Goal: Obtain resource: Download file/media

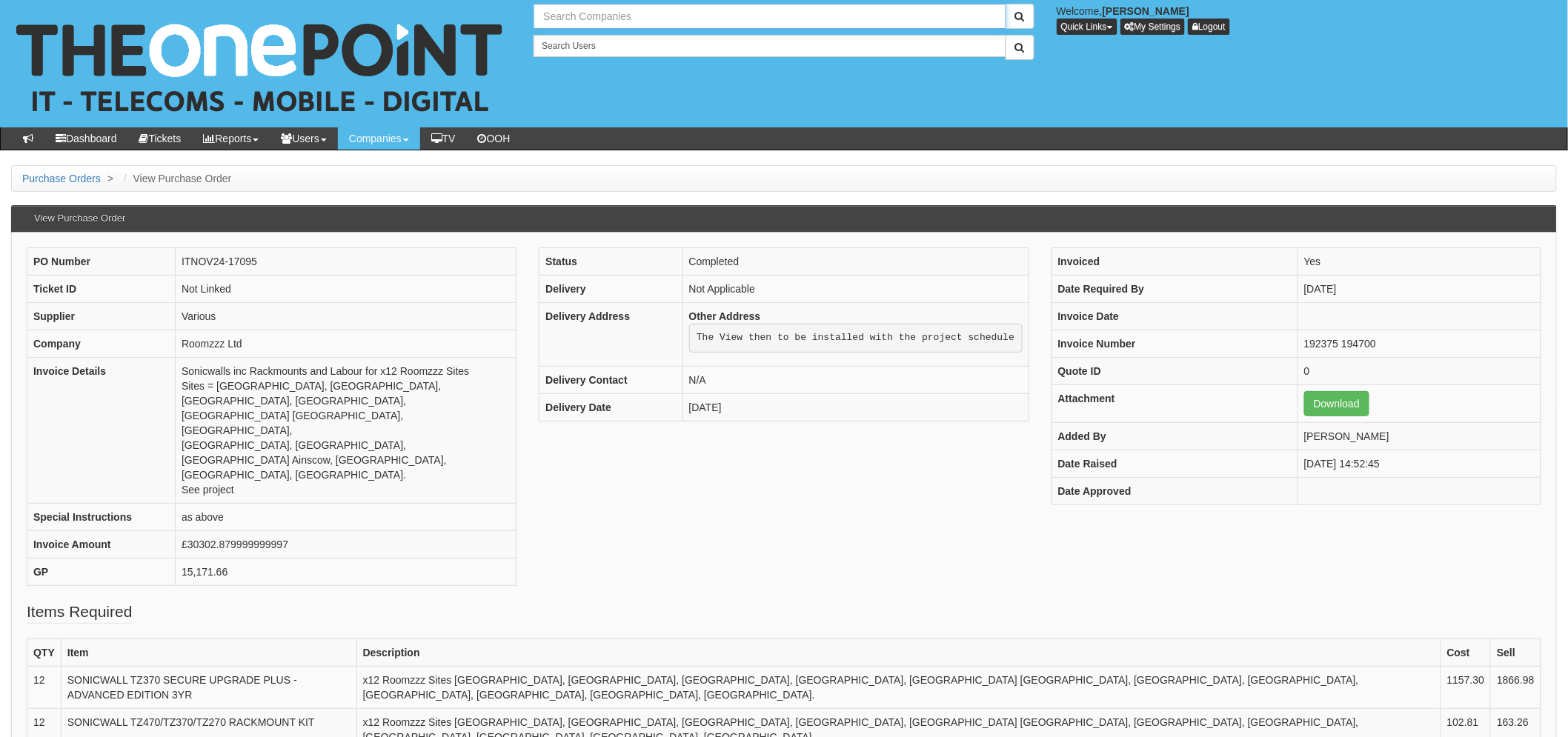
click at [578, 25] on input "text" at bounding box center [769, 17] width 472 height 25
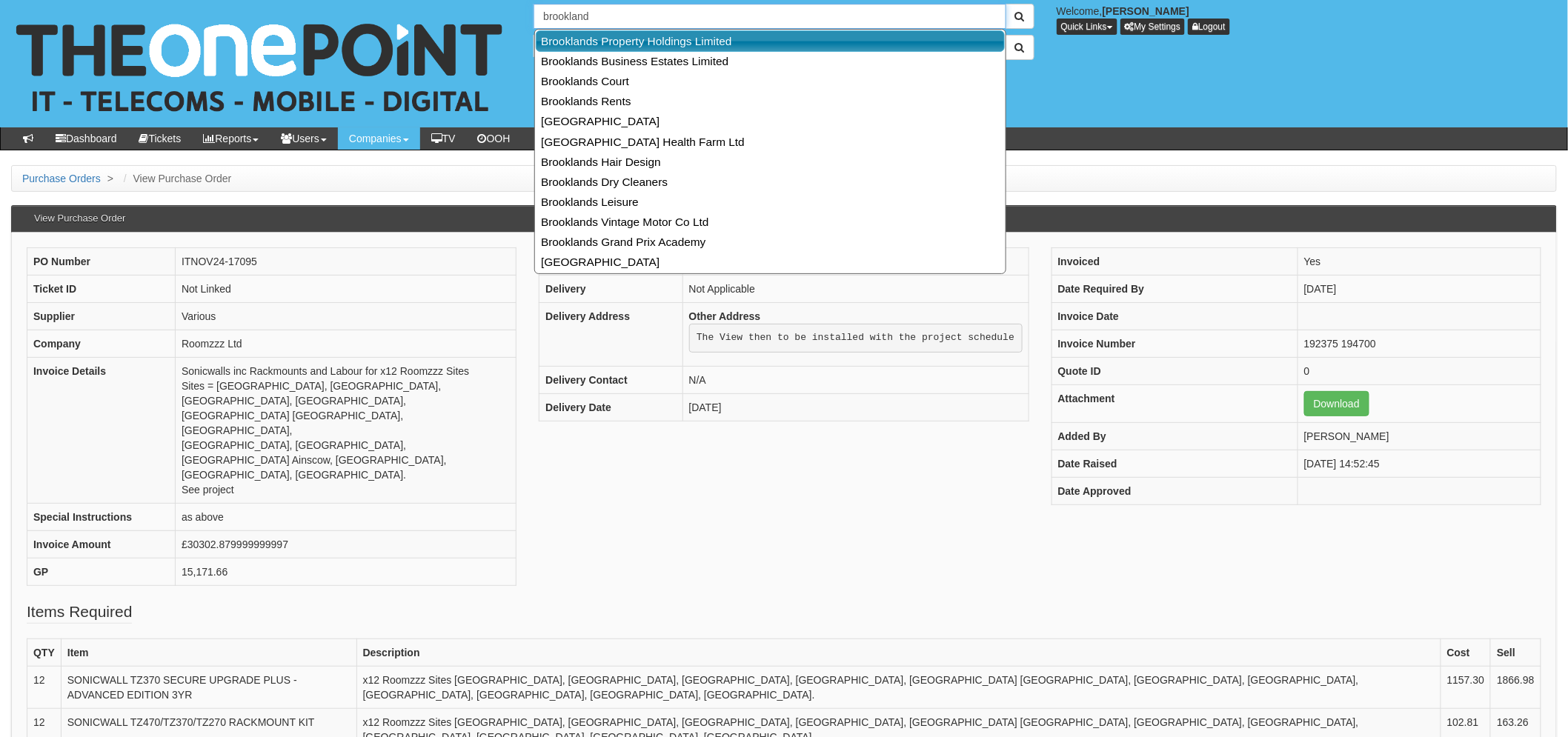
click at [618, 40] on link "Brooklands Property Holdings Limited" at bounding box center [770, 41] width 469 height 21
type input "Brooklands Property Holdings Limited"
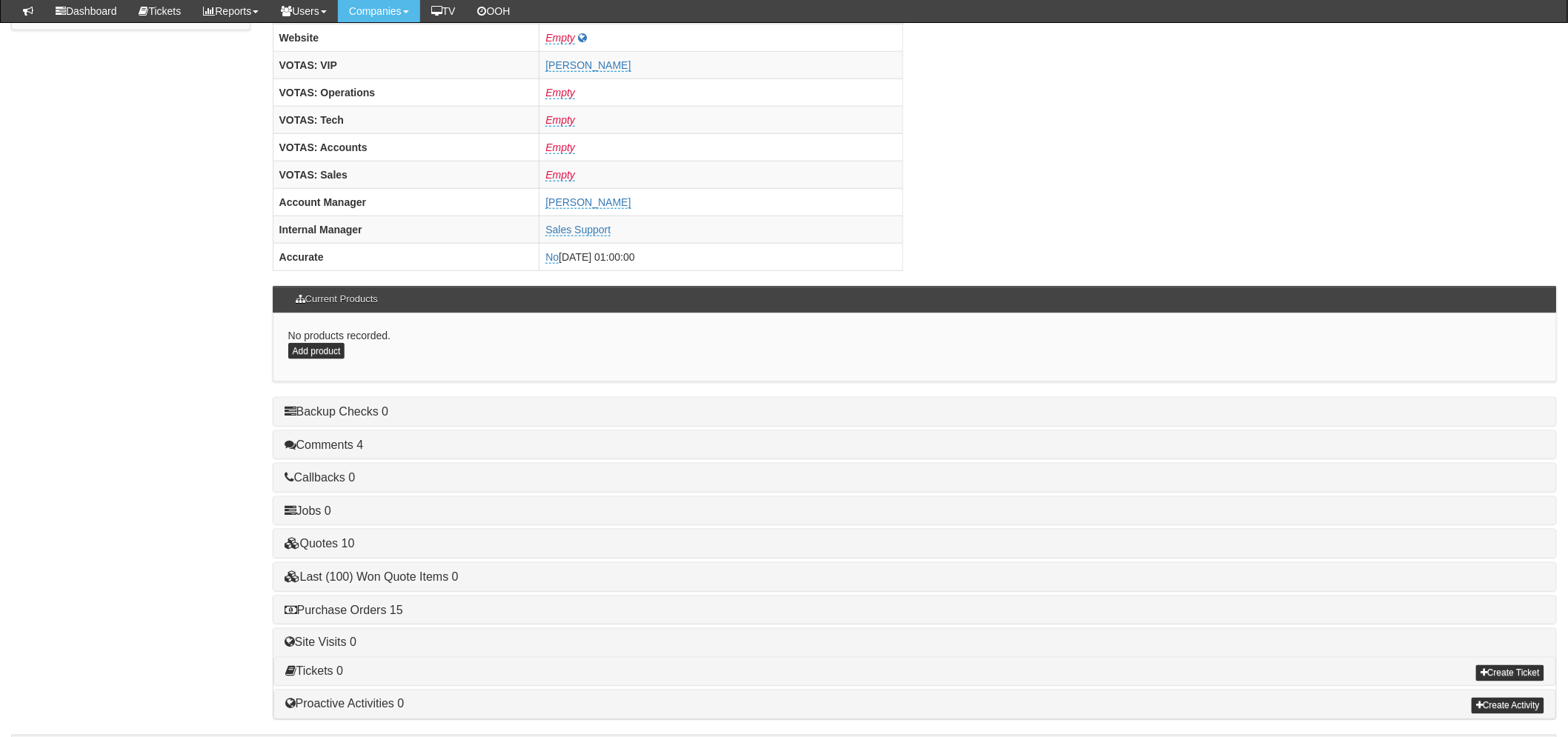
scroll to position [583, 0]
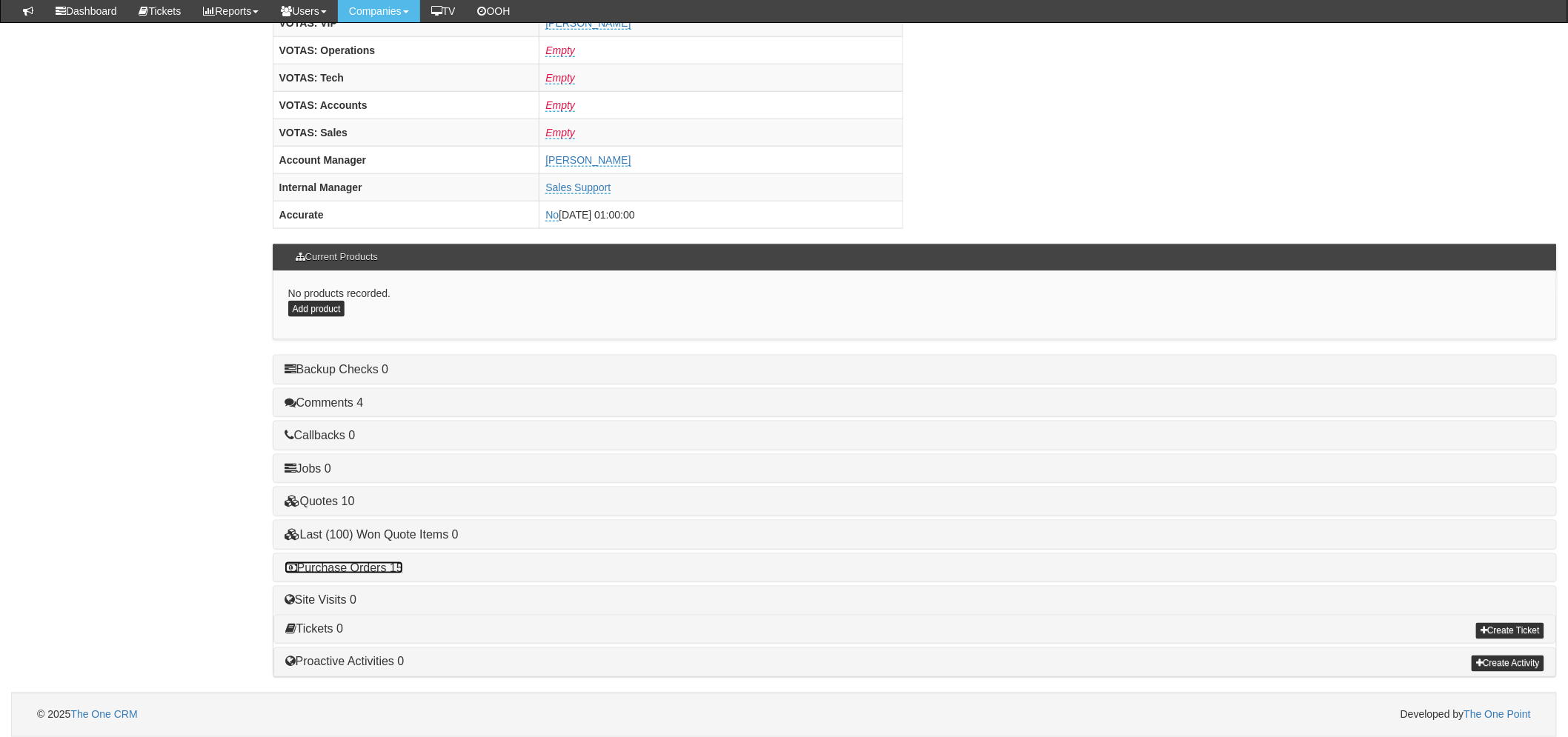
drag, startPoint x: 360, startPoint y: 564, endPoint x: 372, endPoint y: 560, distance: 12.6
click at [360, 564] on link "Purchase Orders 15" at bounding box center [344, 568] width 119 height 13
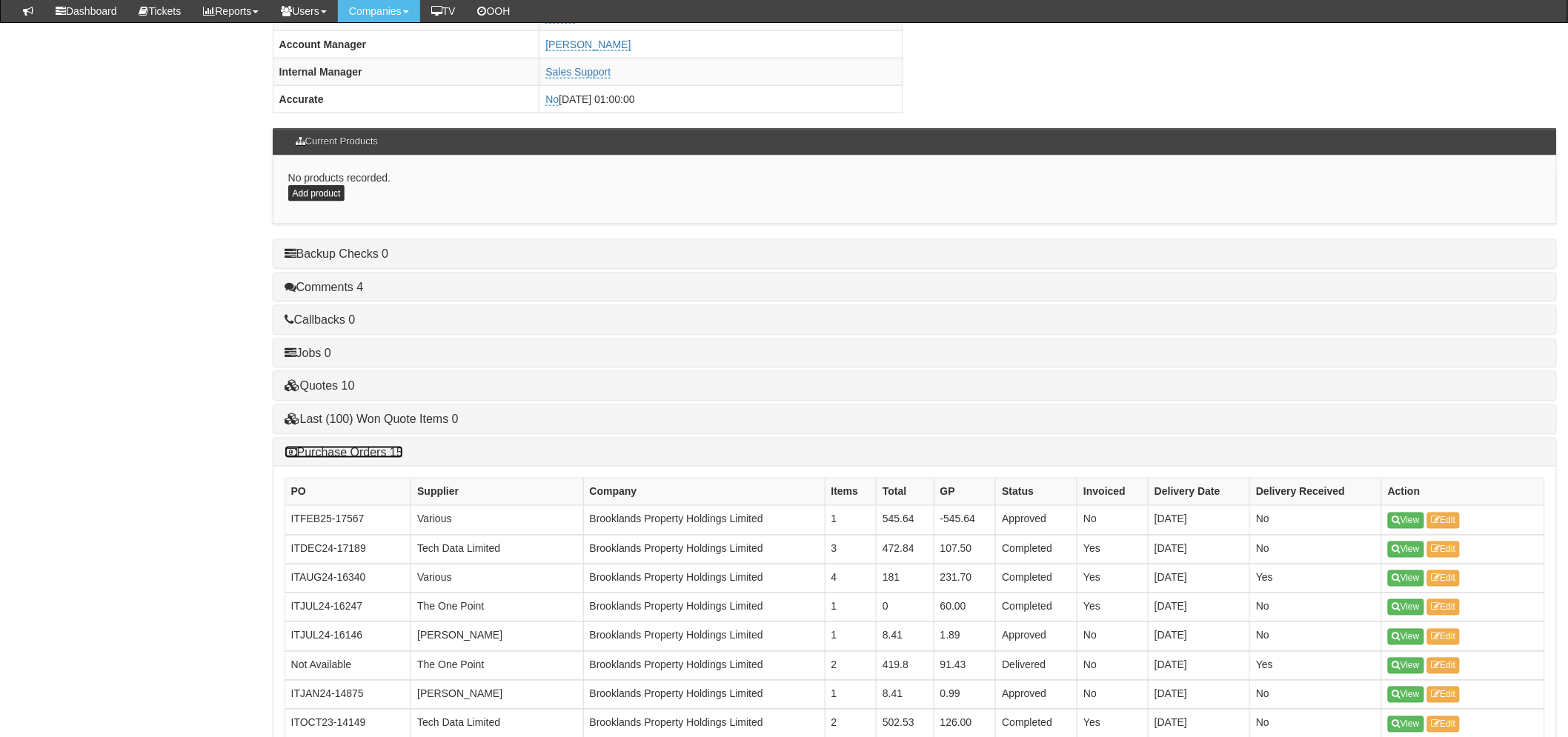
scroll to position [913, 0]
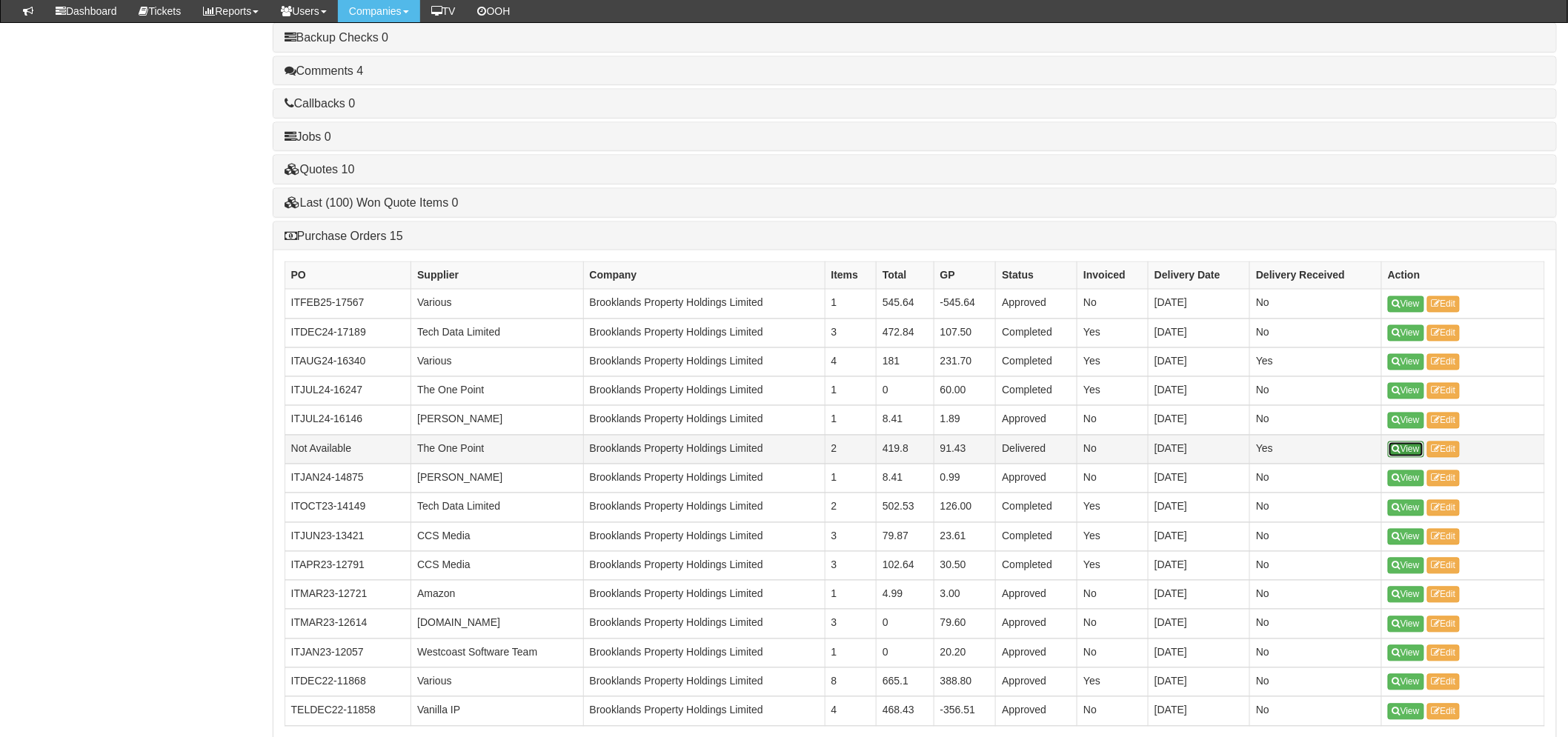
click at [1403, 455] on link "View" at bounding box center [1406, 450] width 37 height 16
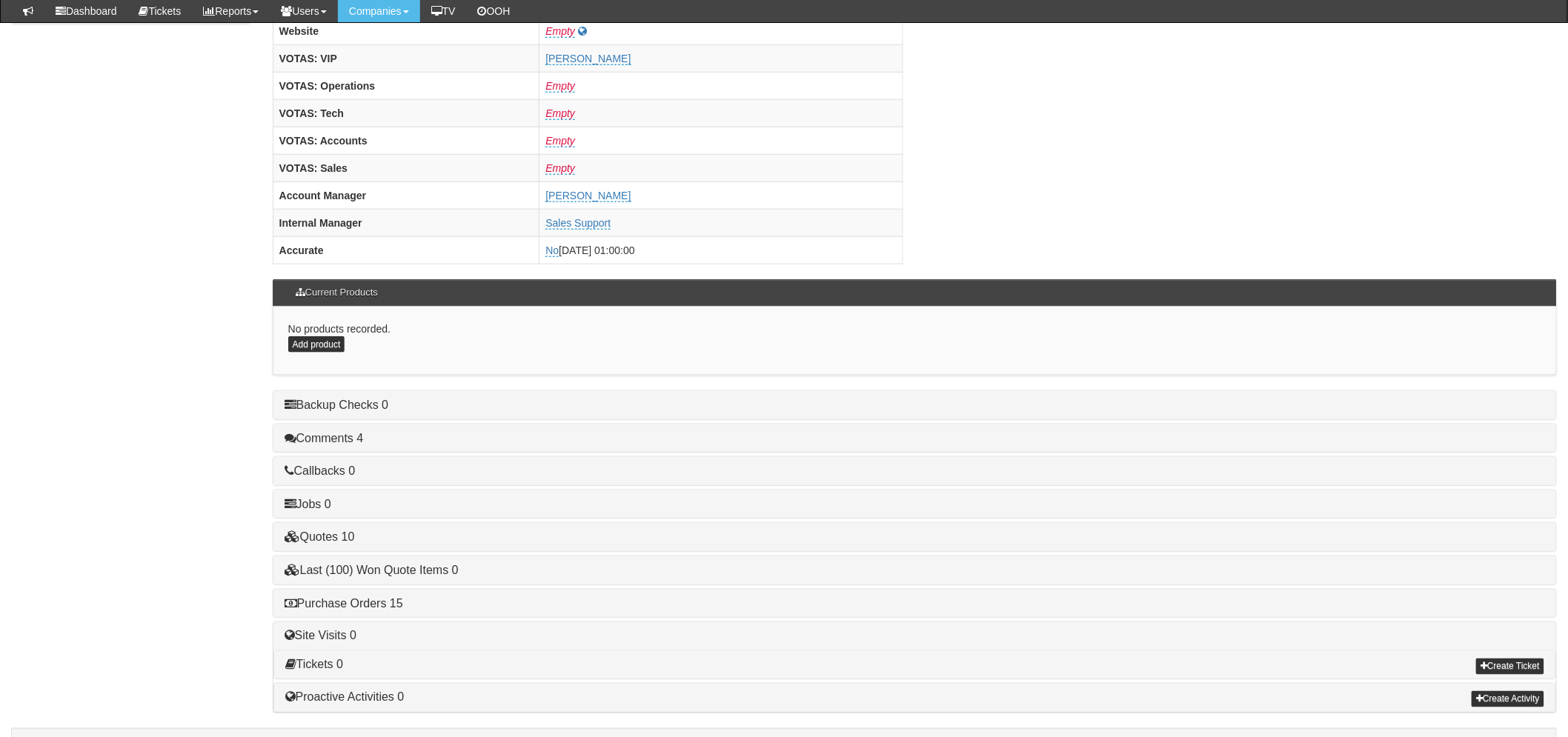
scroll to position [583, 0]
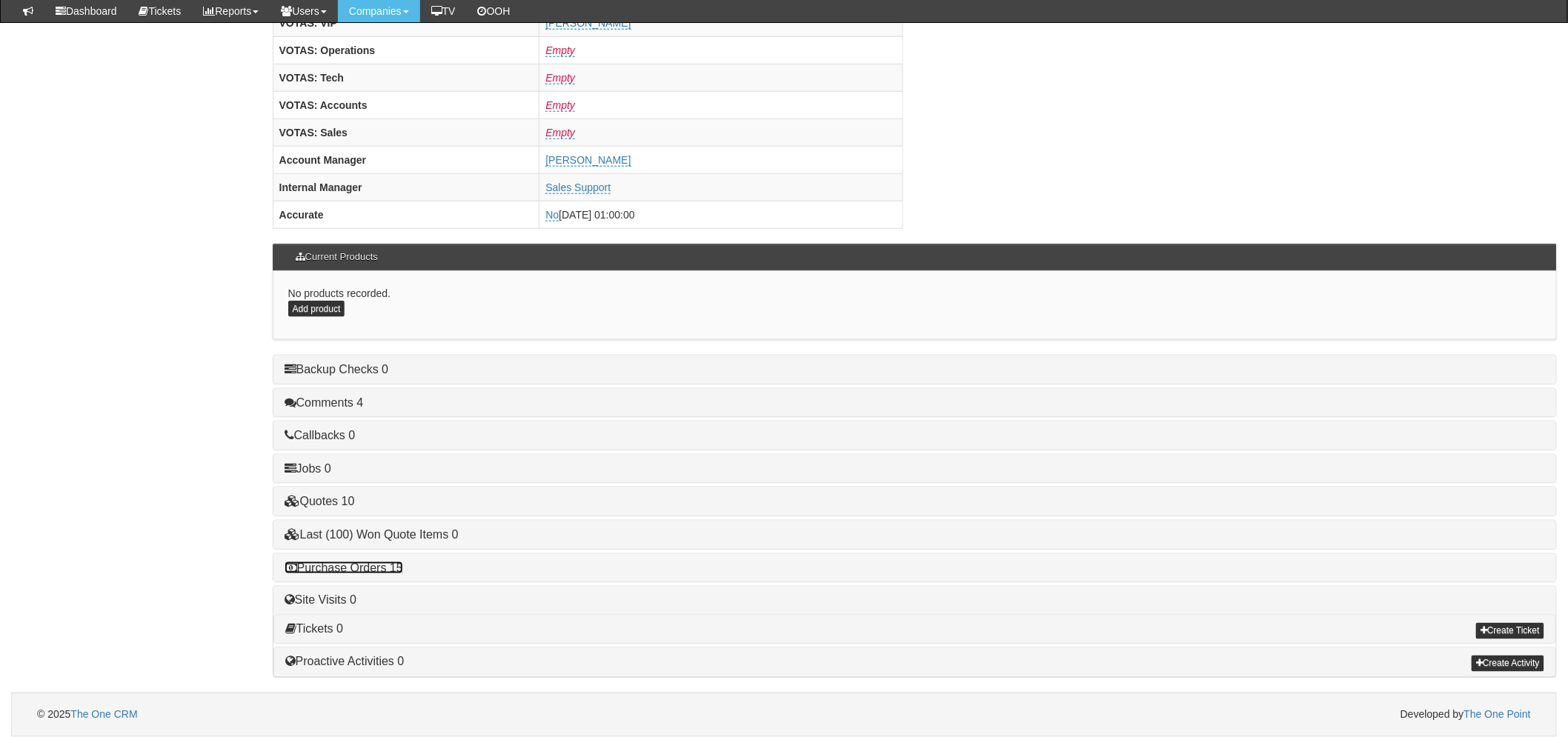
click at [314, 567] on link "Purchase Orders 15" at bounding box center [344, 568] width 119 height 13
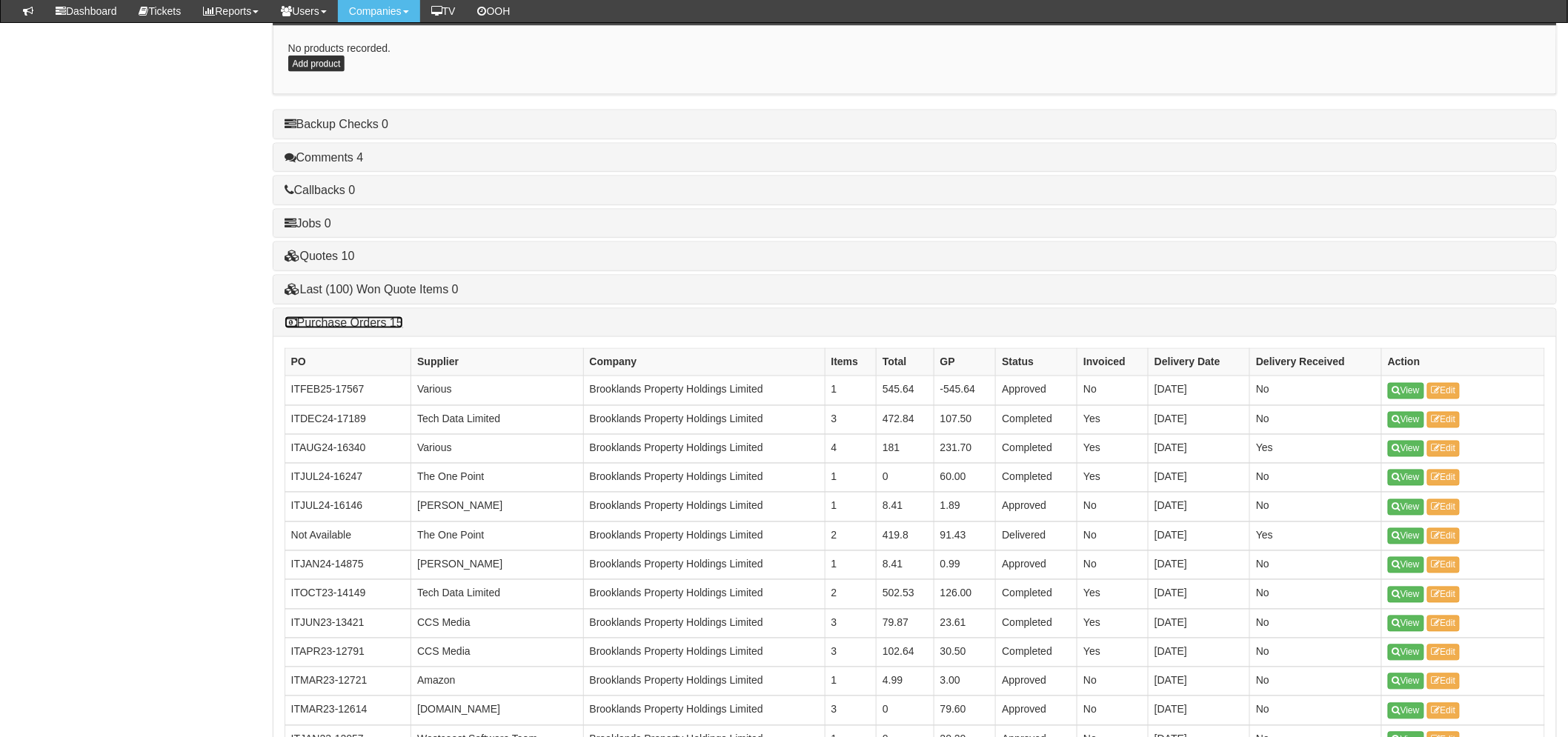
scroll to position [1078, 0]
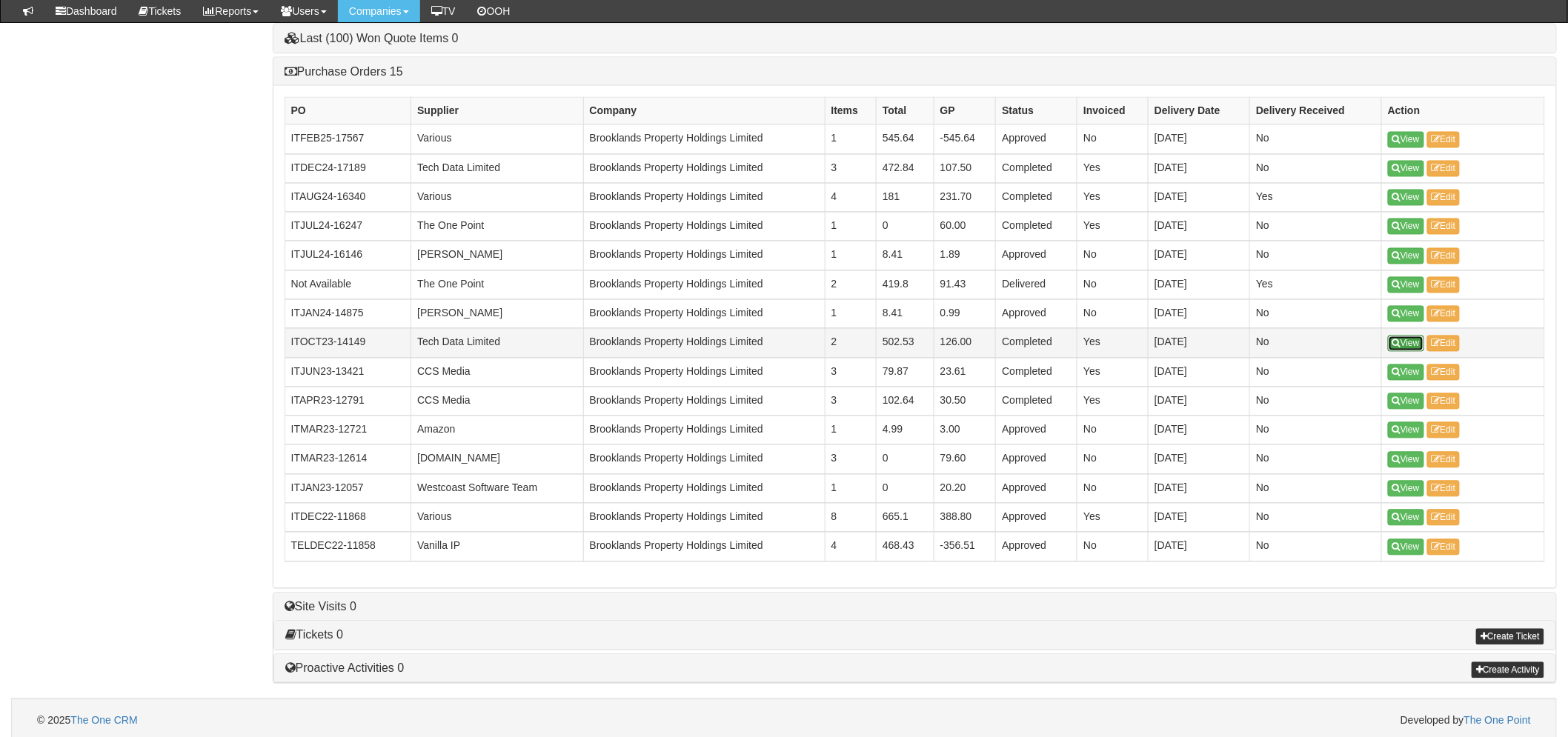
click at [1408, 338] on link "View" at bounding box center [1406, 344] width 37 height 16
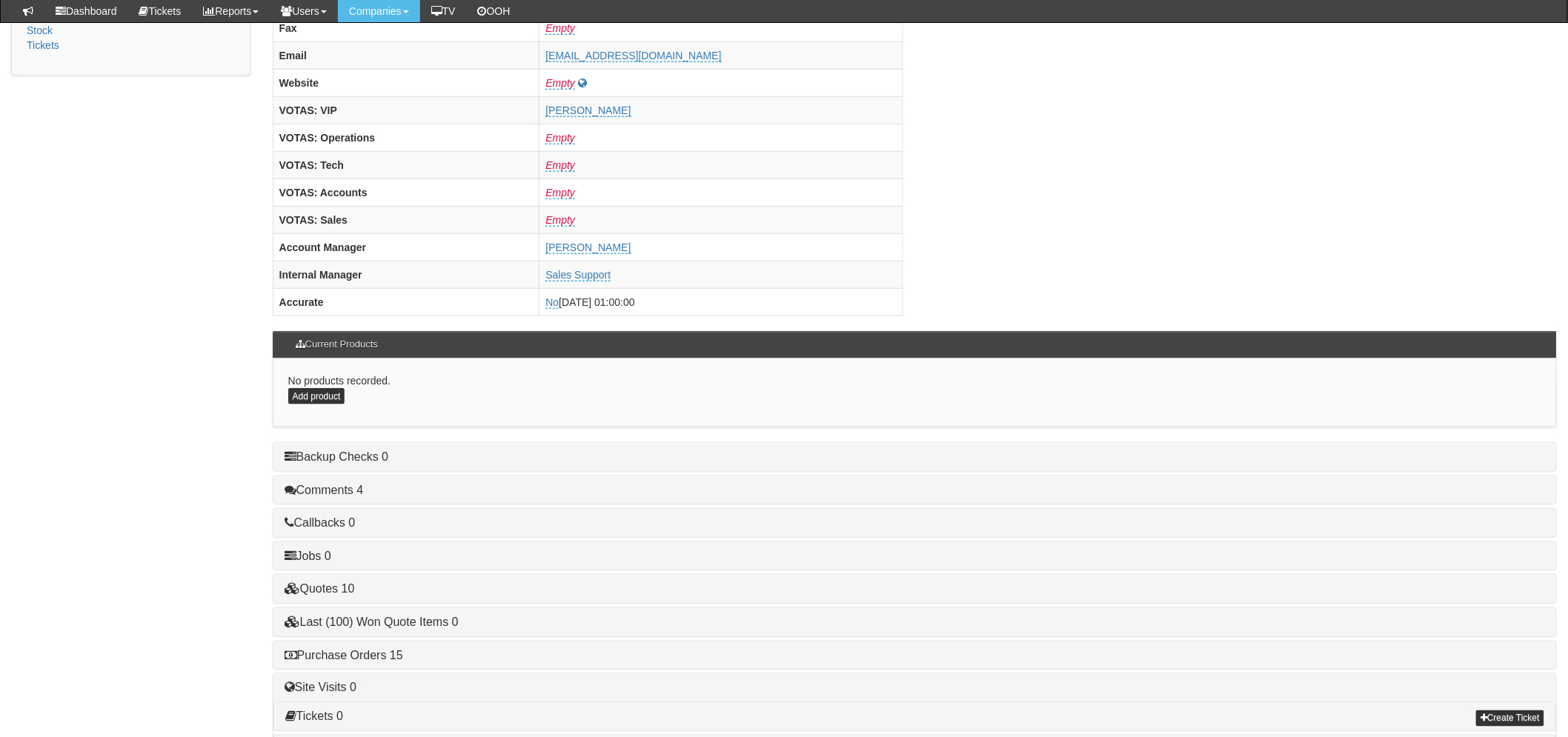
scroll to position [583, 0]
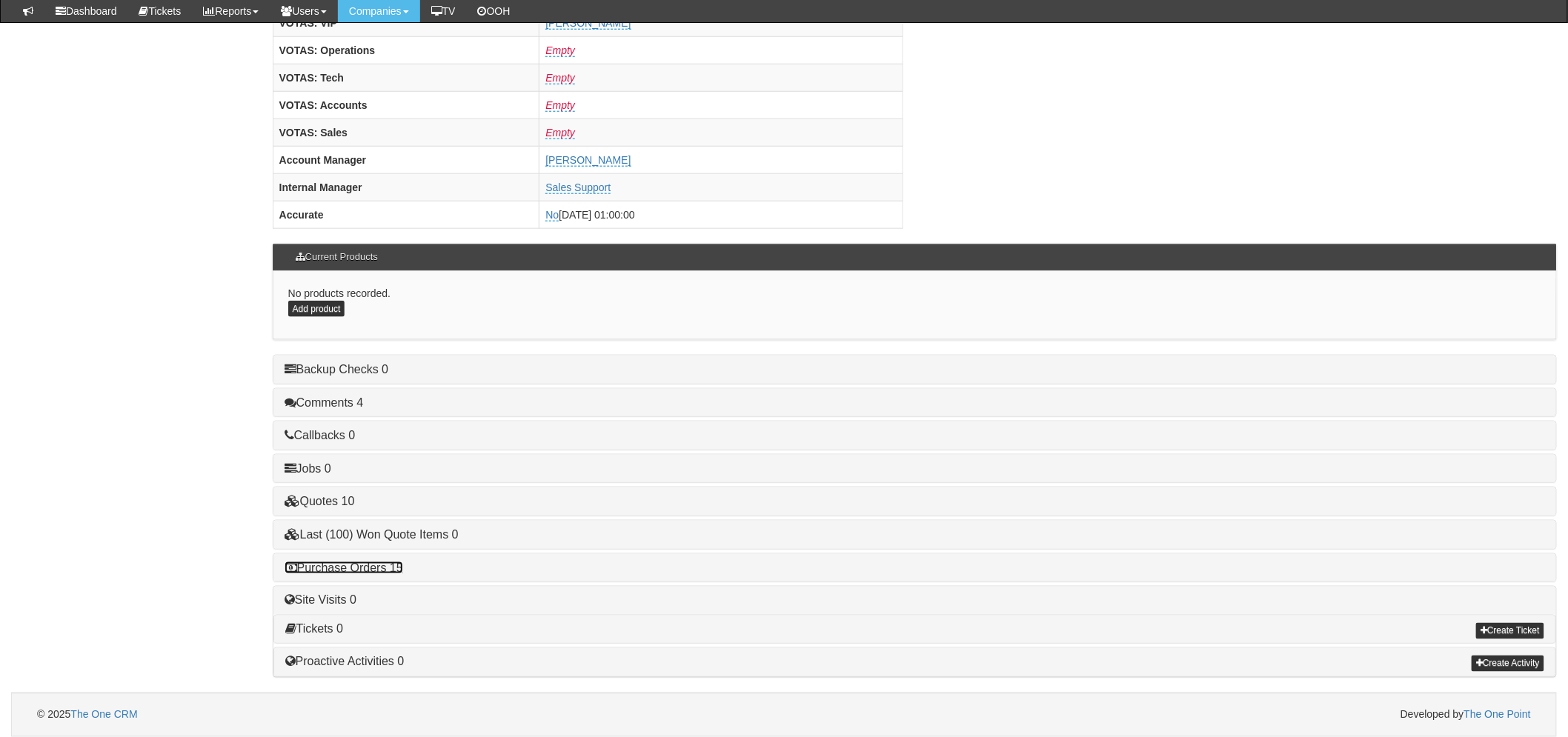
click at [369, 567] on link "Purchase Orders 15" at bounding box center [344, 568] width 119 height 13
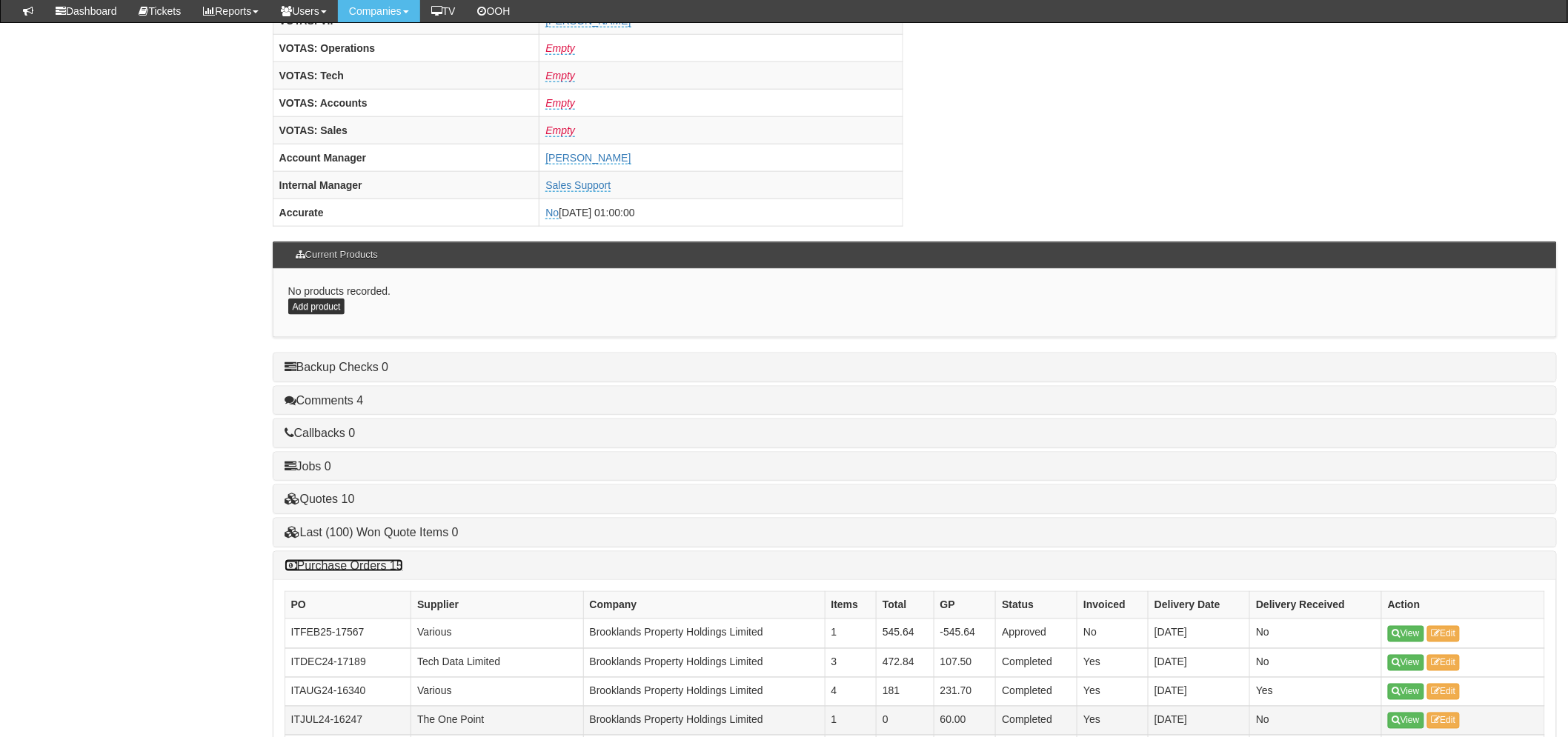
scroll to position [1078, 0]
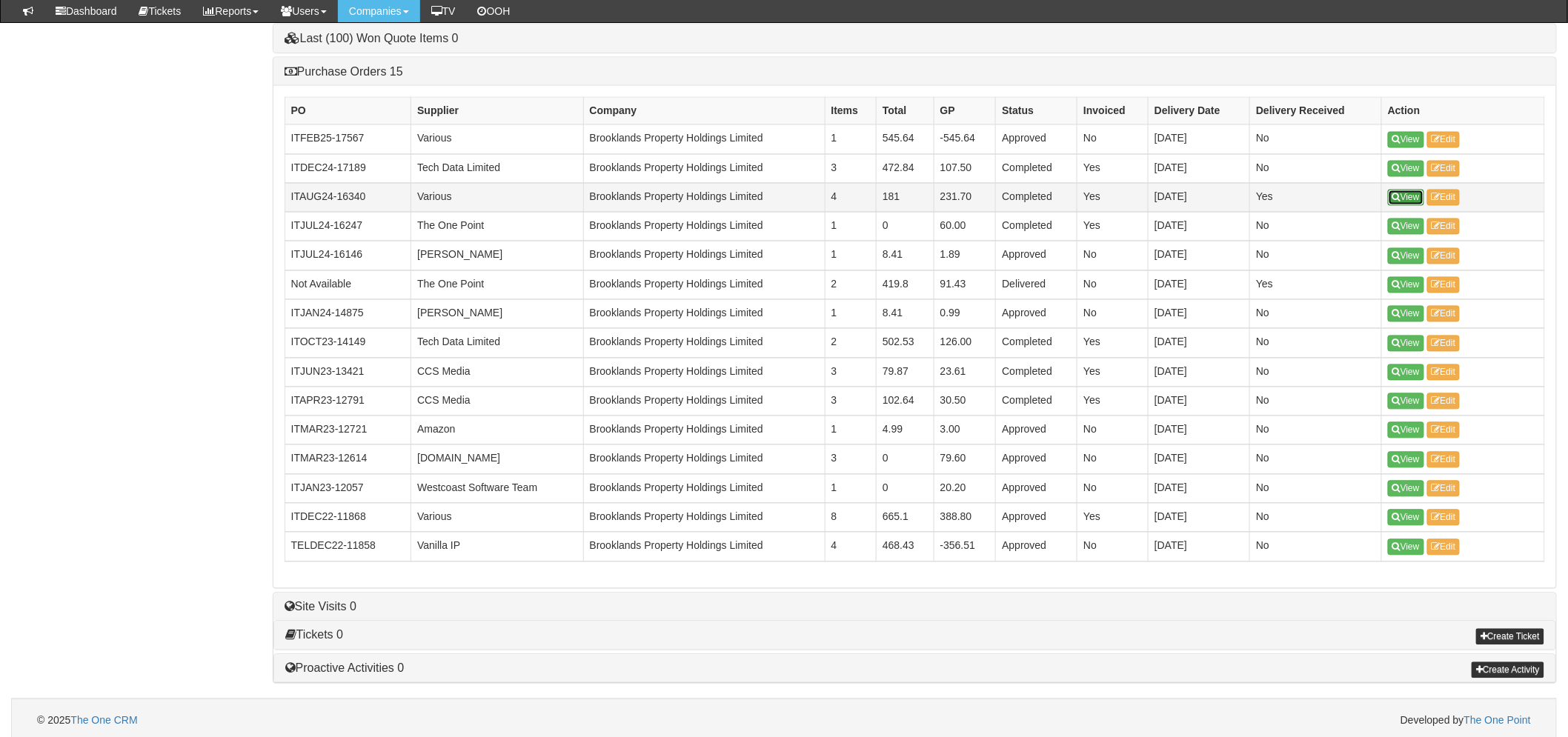
click at [1416, 195] on link "View" at bounding box center [1406, 197] width 37 height 16
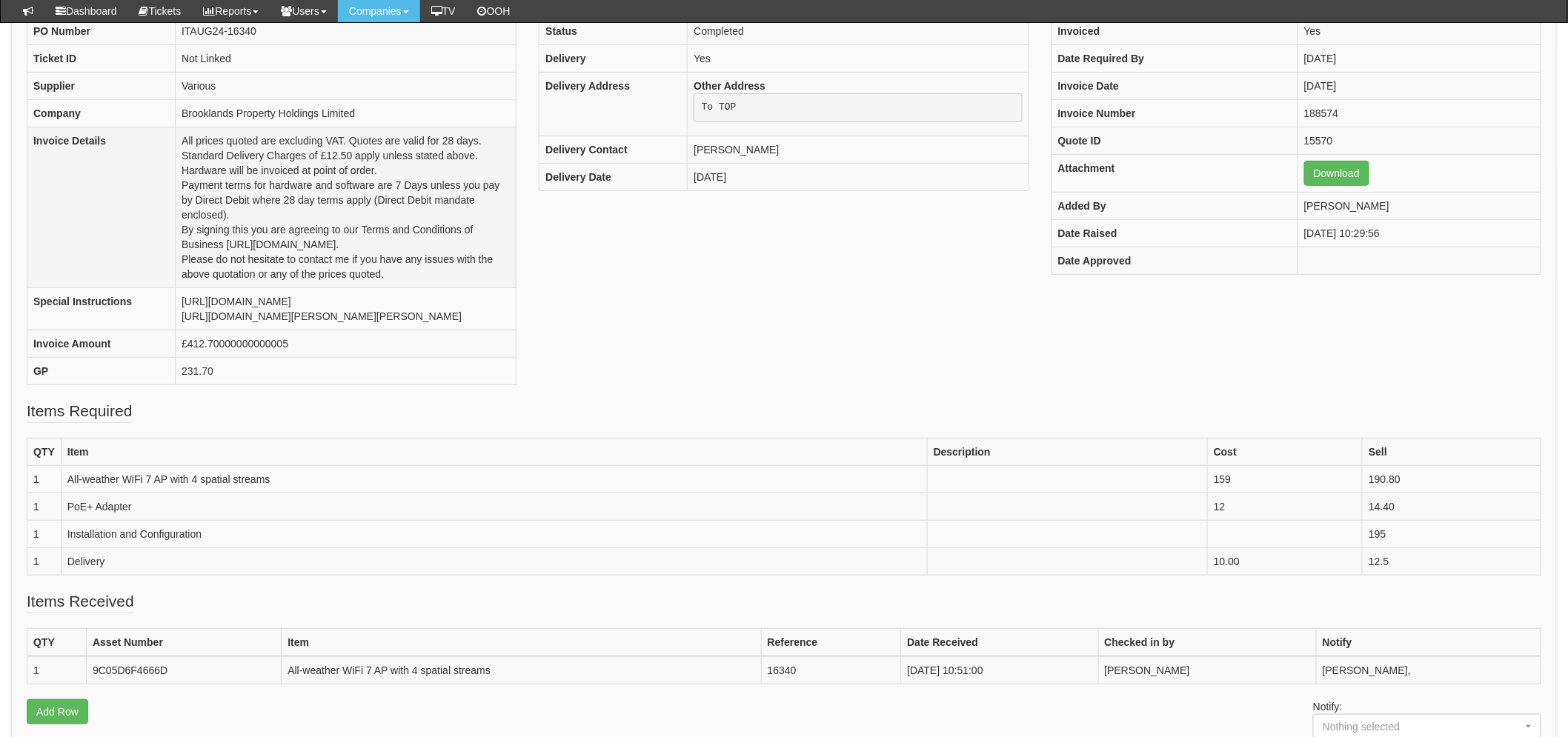
scroll to position [164, 0]
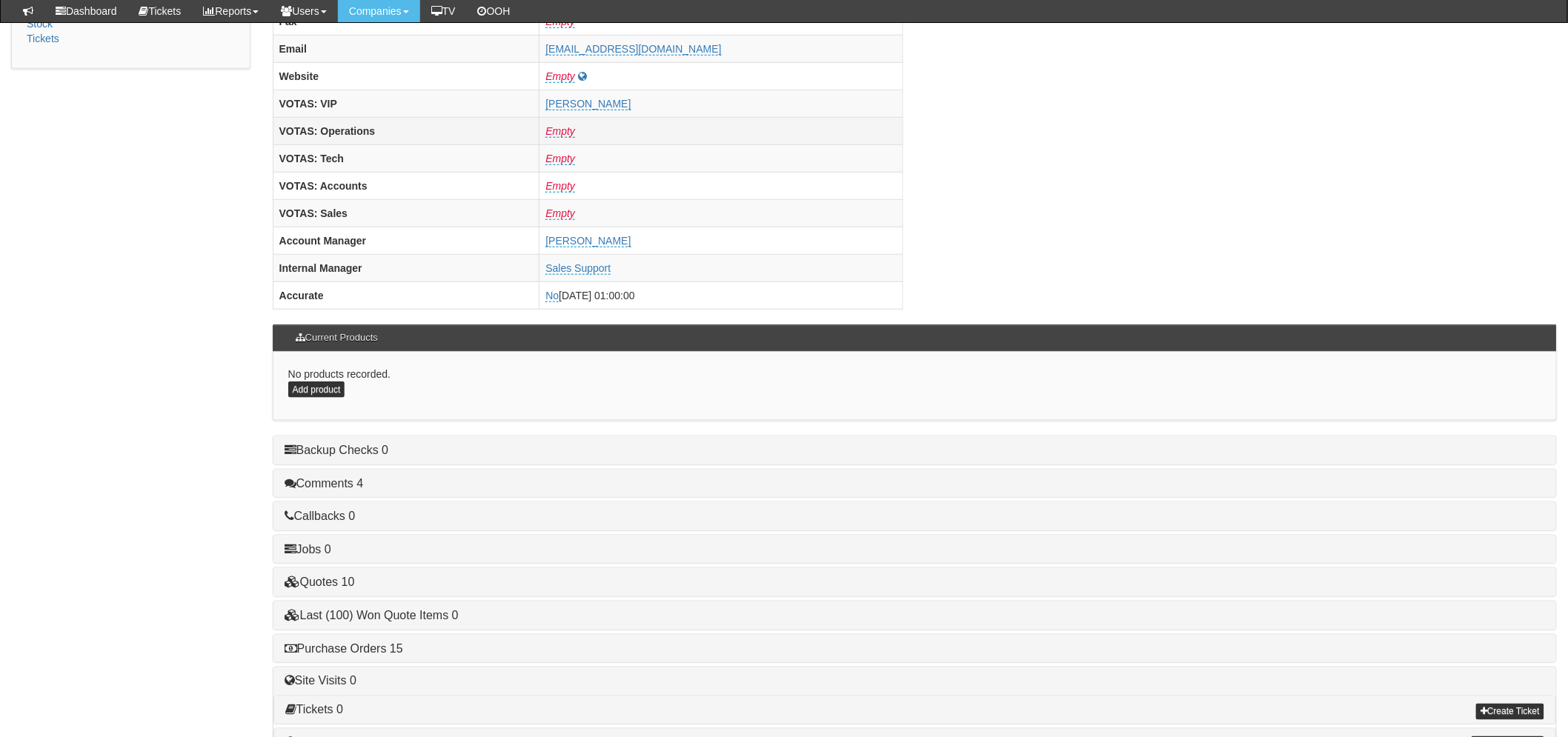
scroll to position [501, 0]
click at [384, 655] on h4 "Purchase Orders 15" at bounding box center [915, 648] width 1261 height 14
click at [382, 649] on link "Purchase Orders 15" at bounding box center [344, 648] width 119 height 13
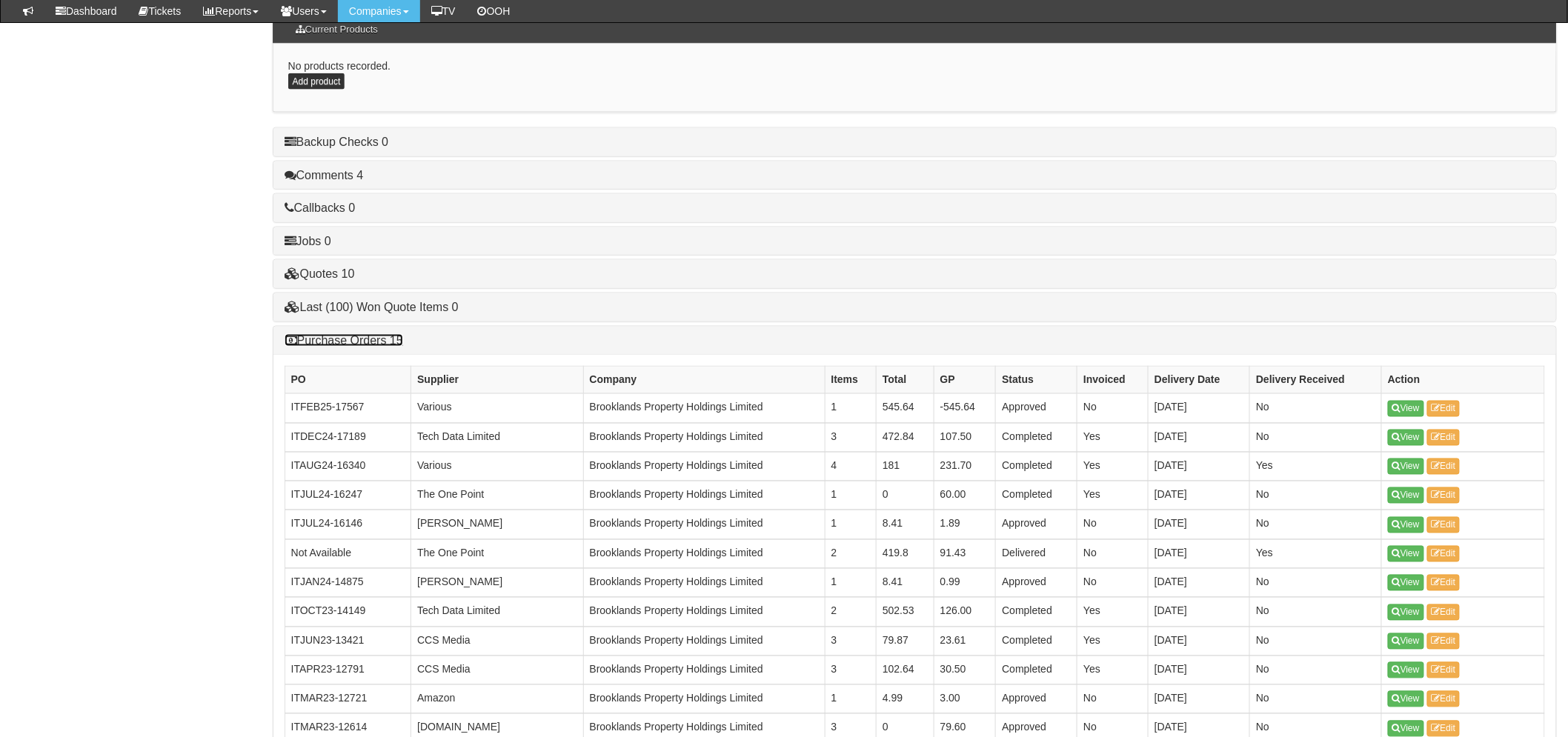
scroll to position [913, 0]
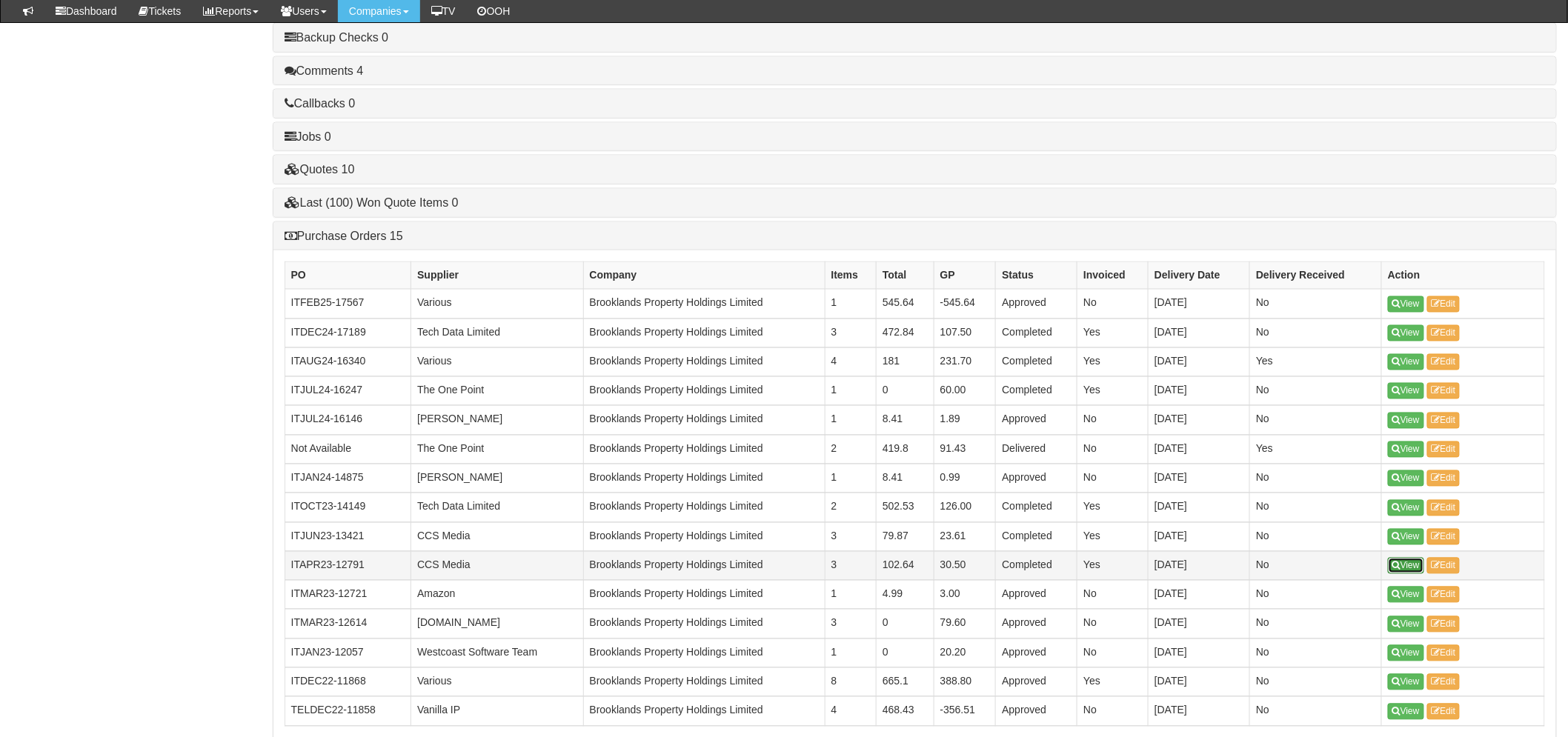
click at [1408, 565] on link "View" at bounding box center [1406, 566] width 37 height 16
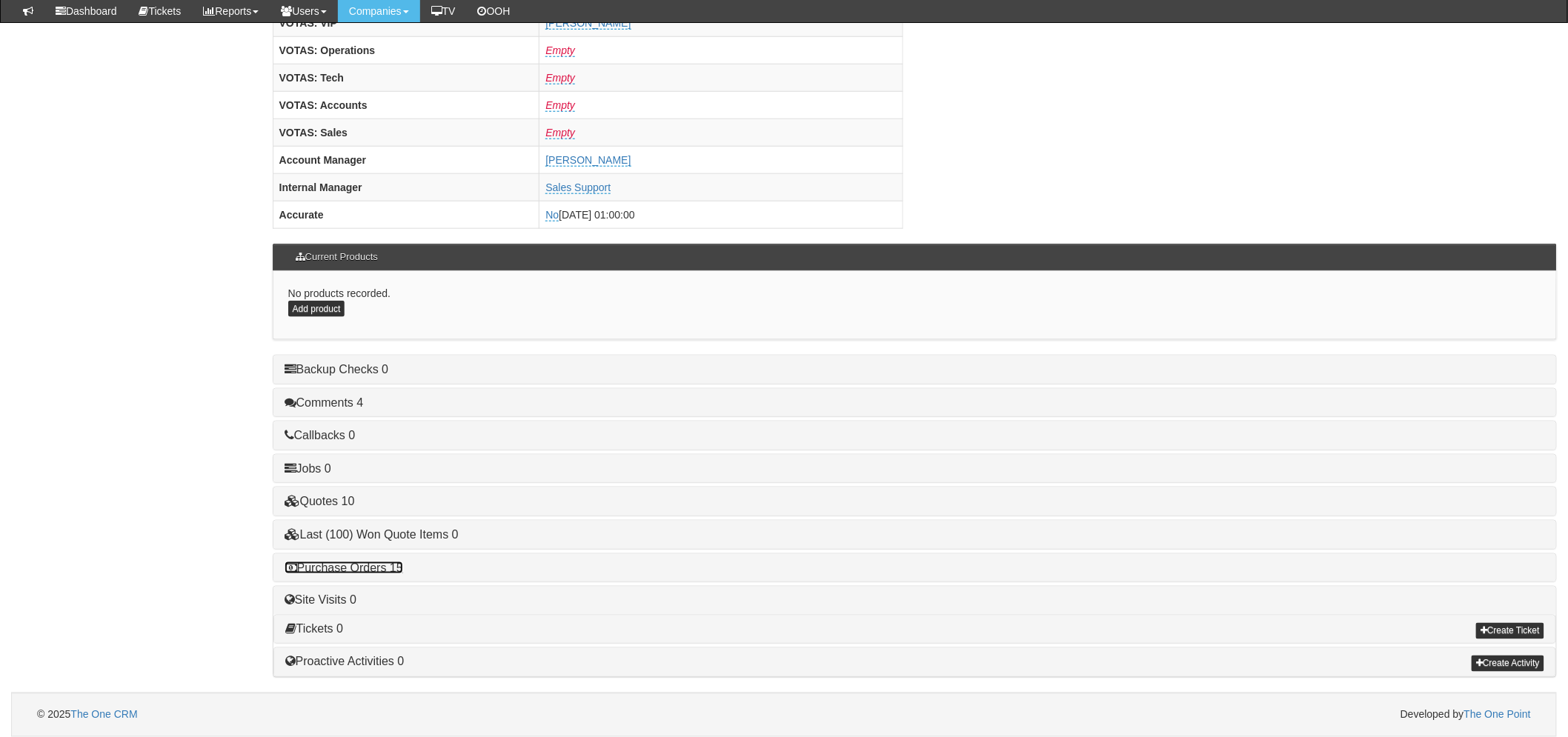
click at [360, 568] on link "Purchase Orders 15" at bounding box center [344, 568] width 119 height 13
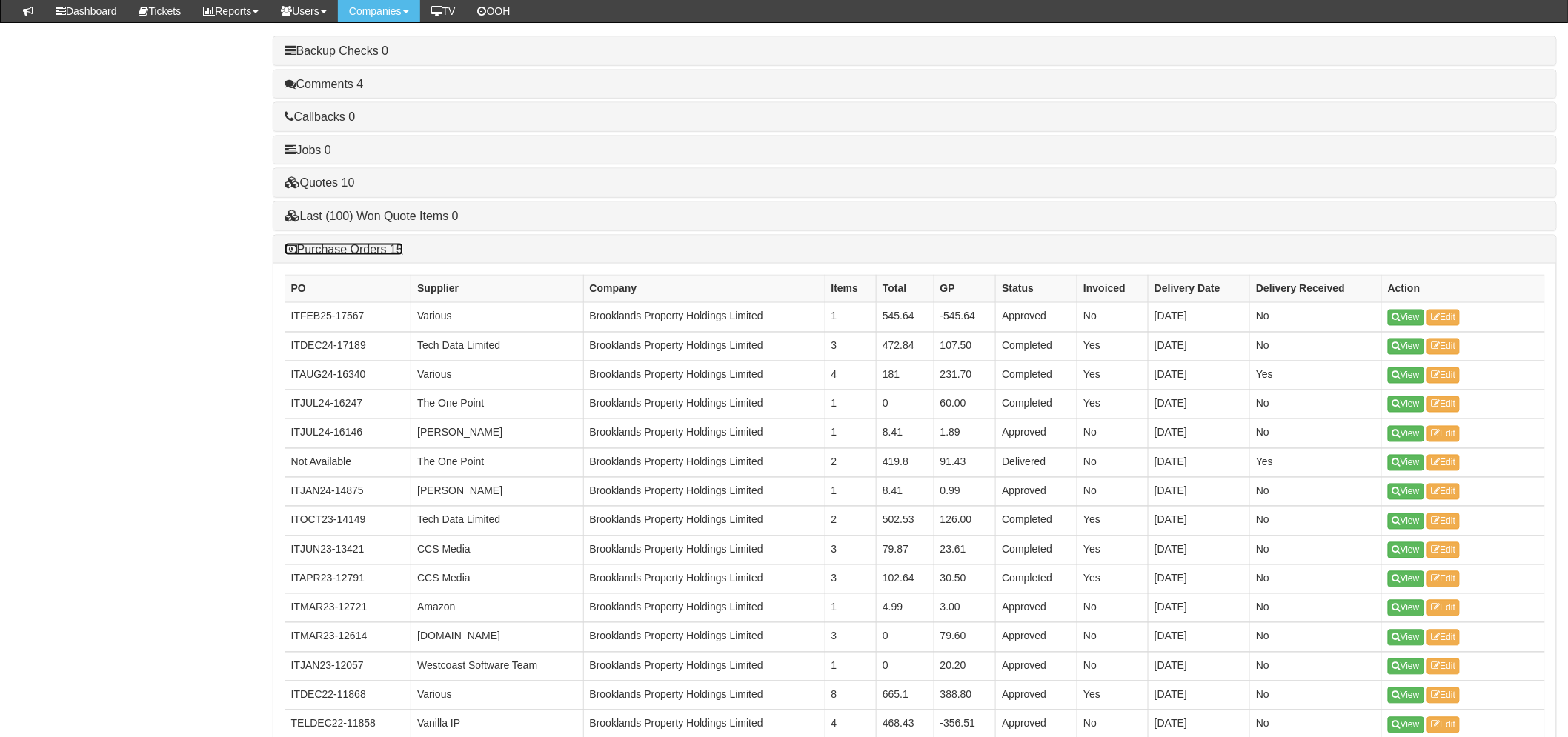
scroll to position [1078, 0]
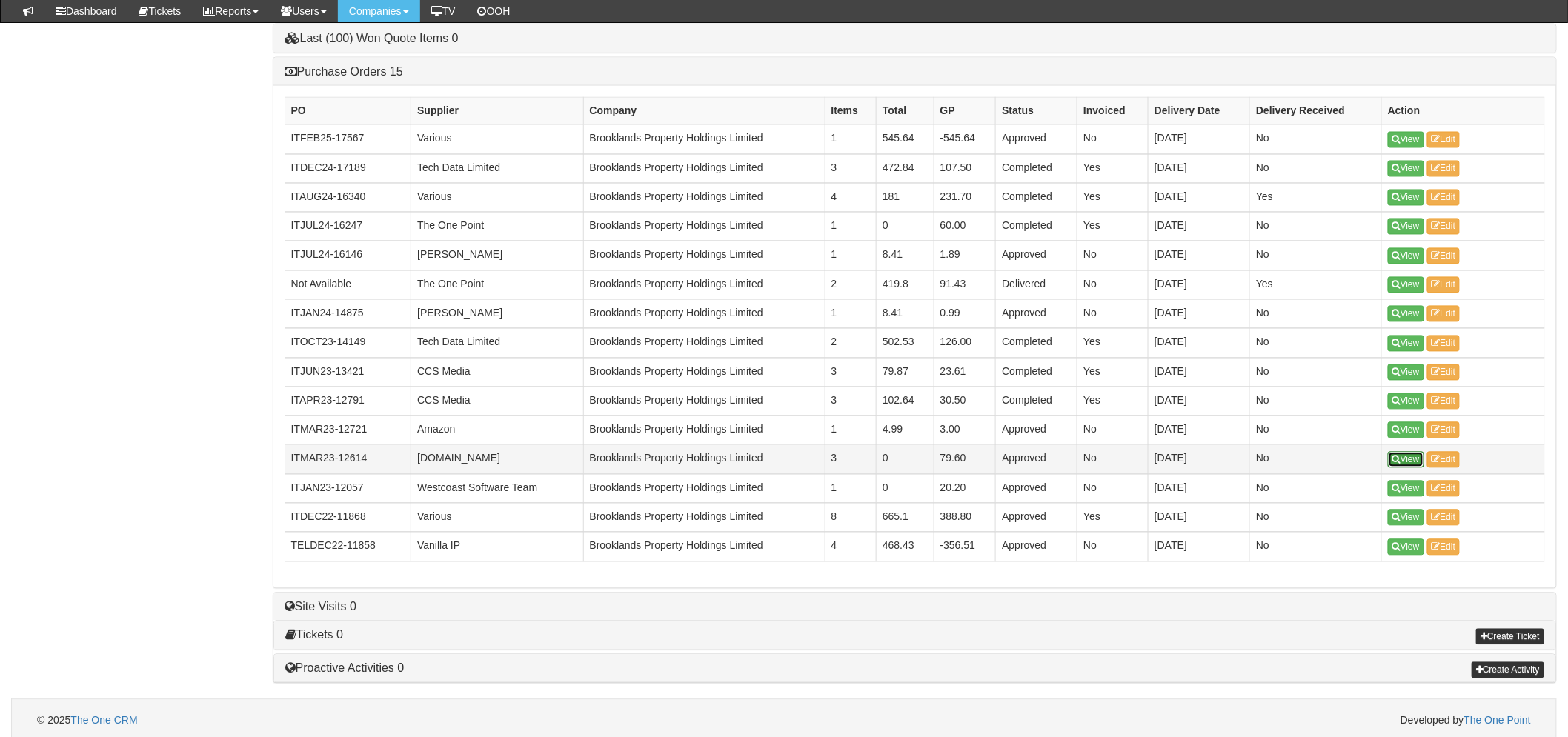
click at [1405, 465] on link "View" at bounding box center [1406, 460] width 37 height 16
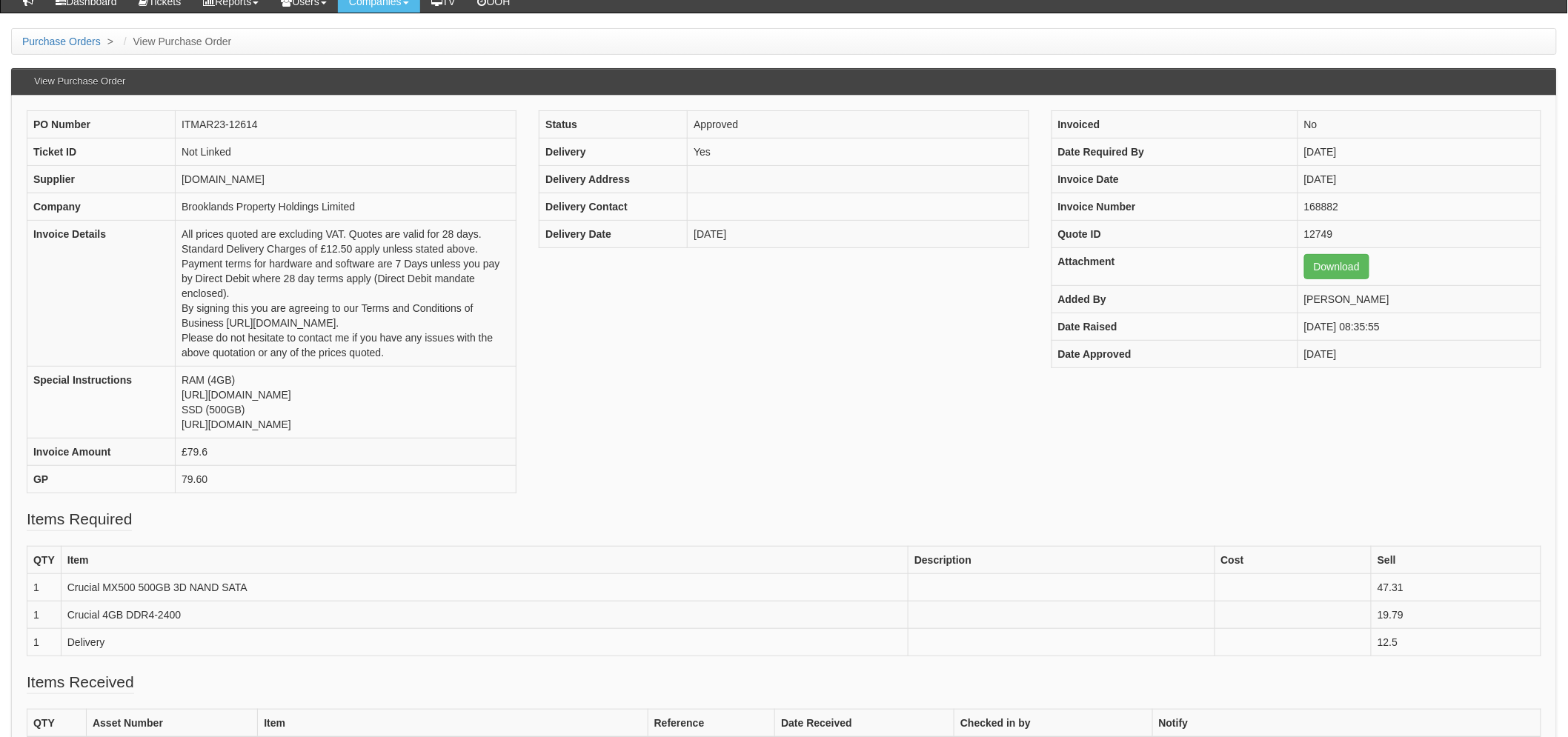
scroll to position [164, 0]
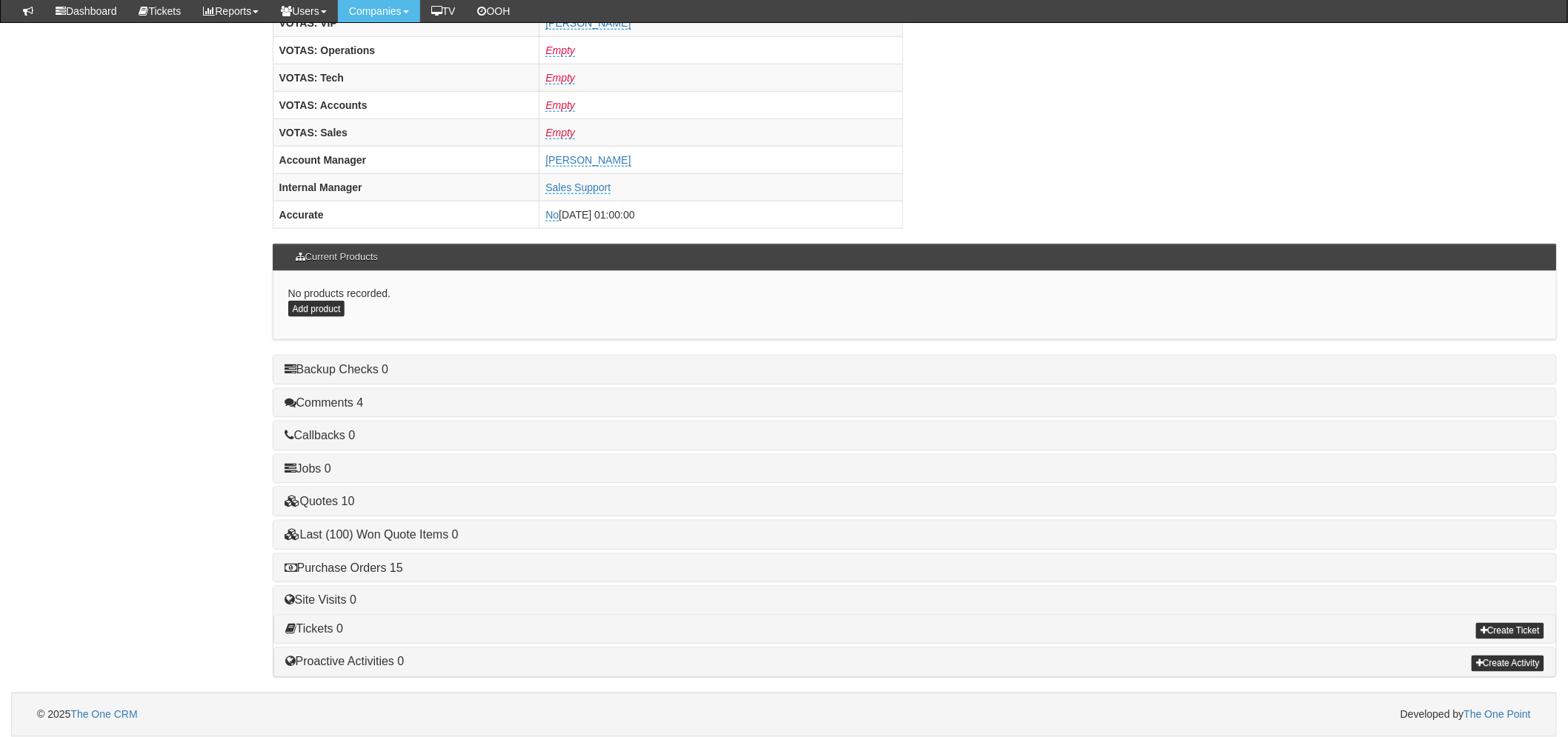
scroll to position [583, 0]
click at [352, 569] on link "Purchase Orders 15" at bounding box center [344, 568] width 119 height 13
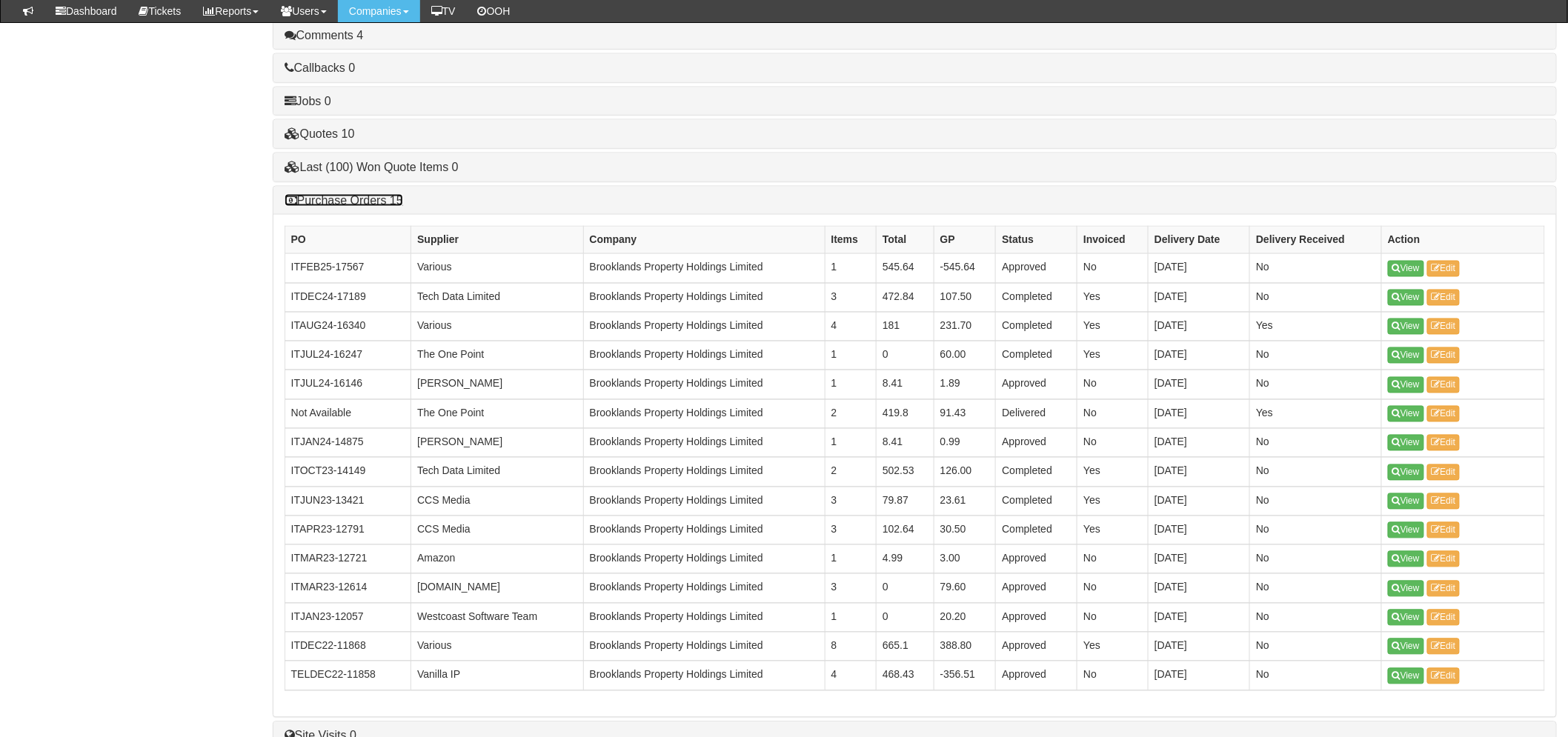
scroll to position [1078, 0]
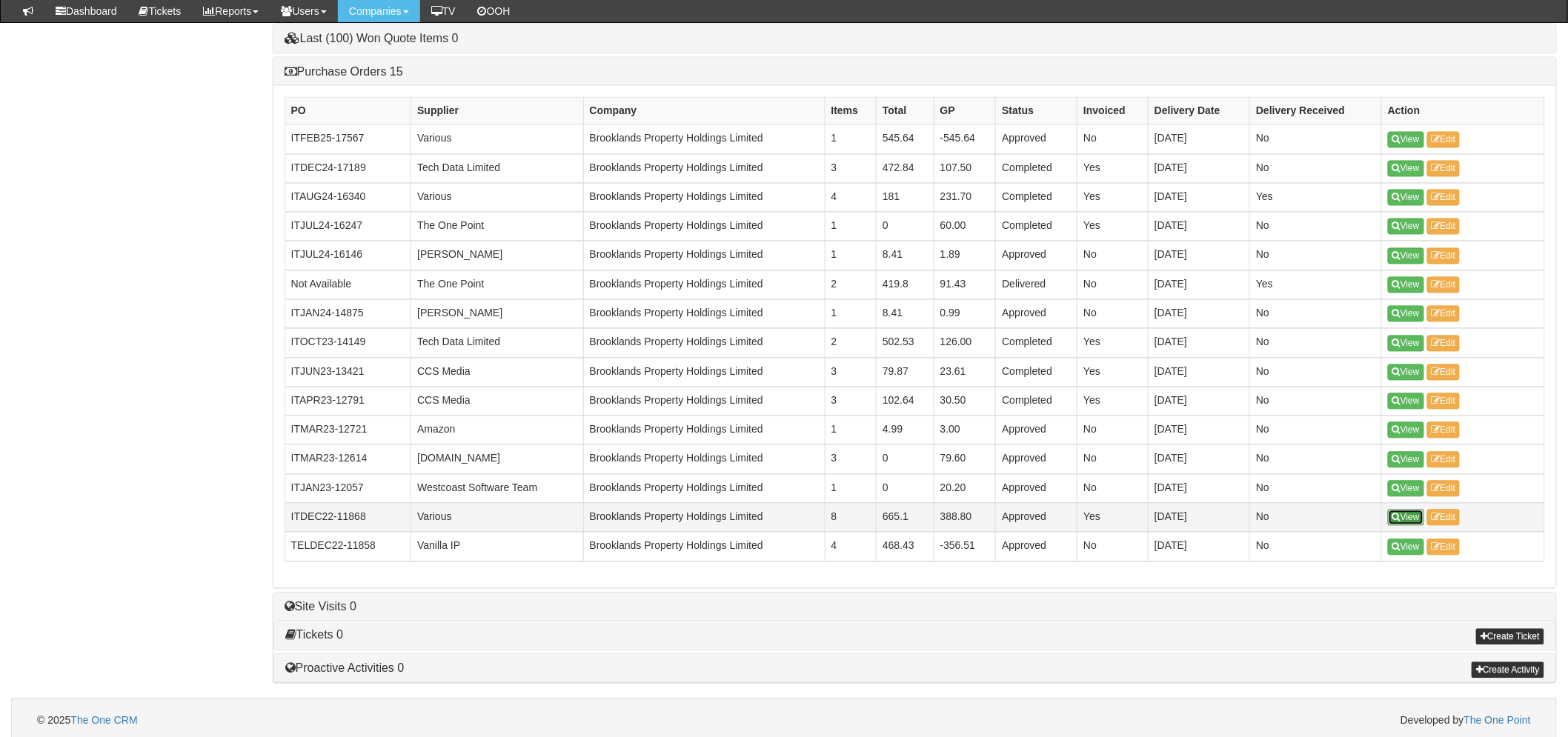
click at [1391, 519] on link "View" at bounding box center [1406, 518] width 37 height 16
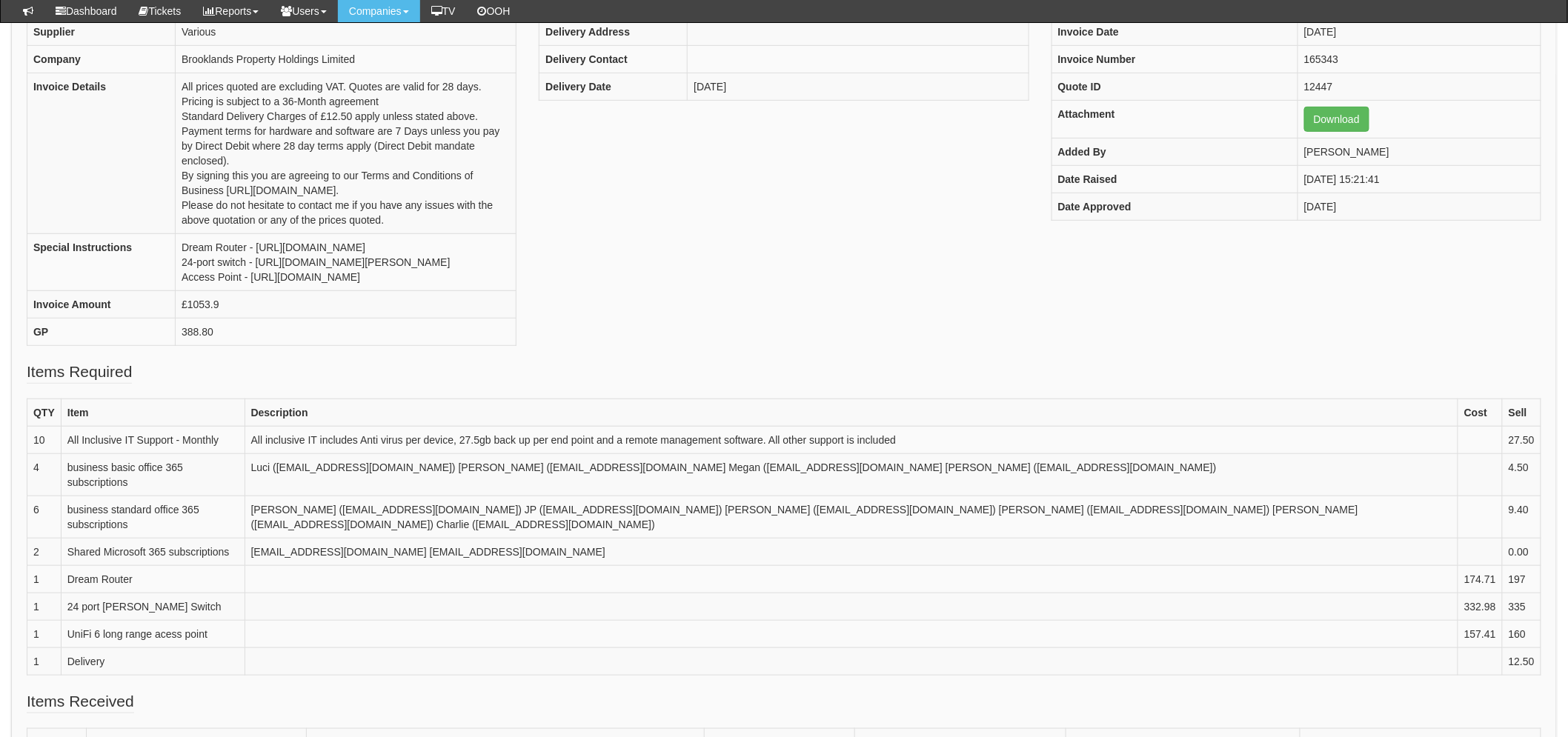
scroll to position [245, 0]
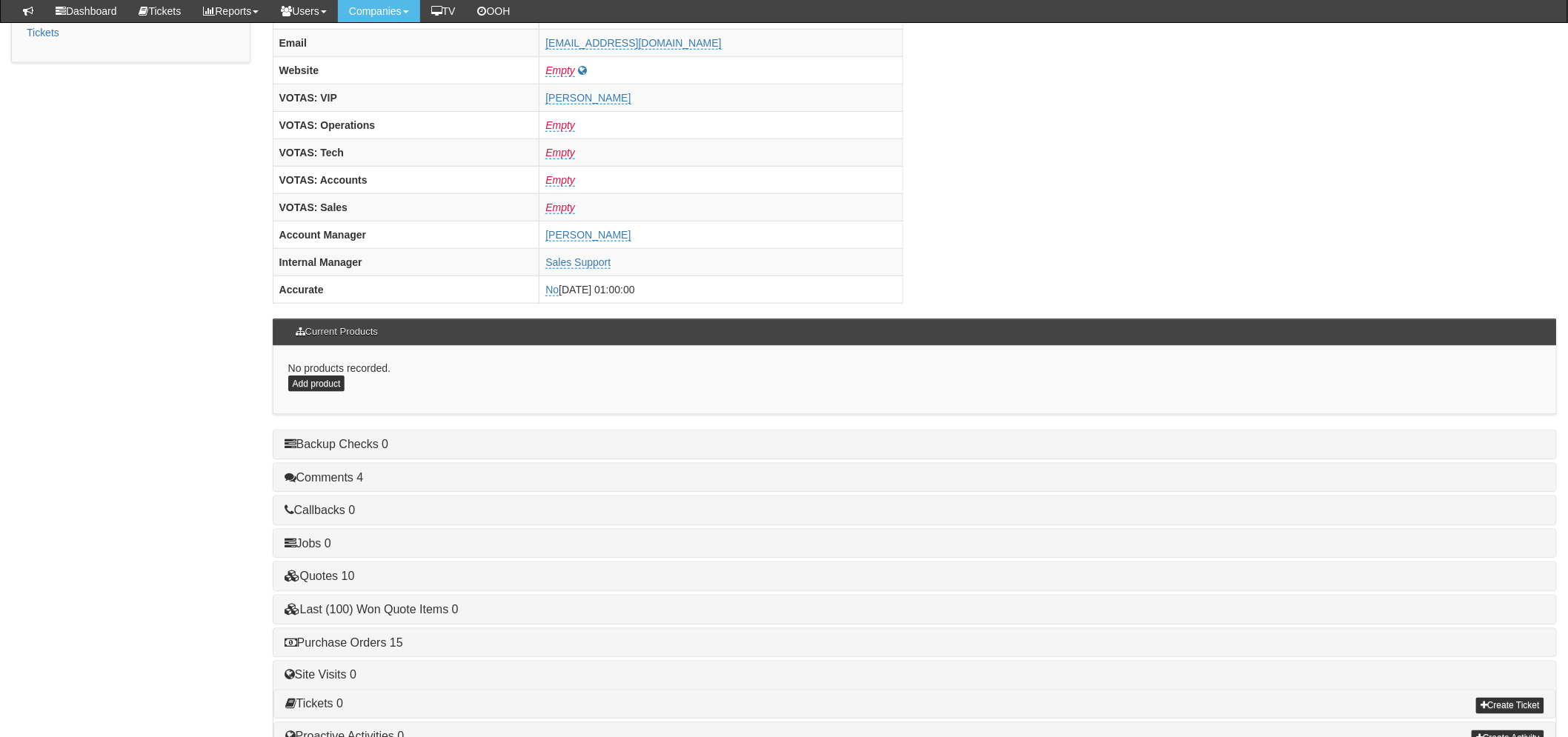
scroll to position [583, 0]
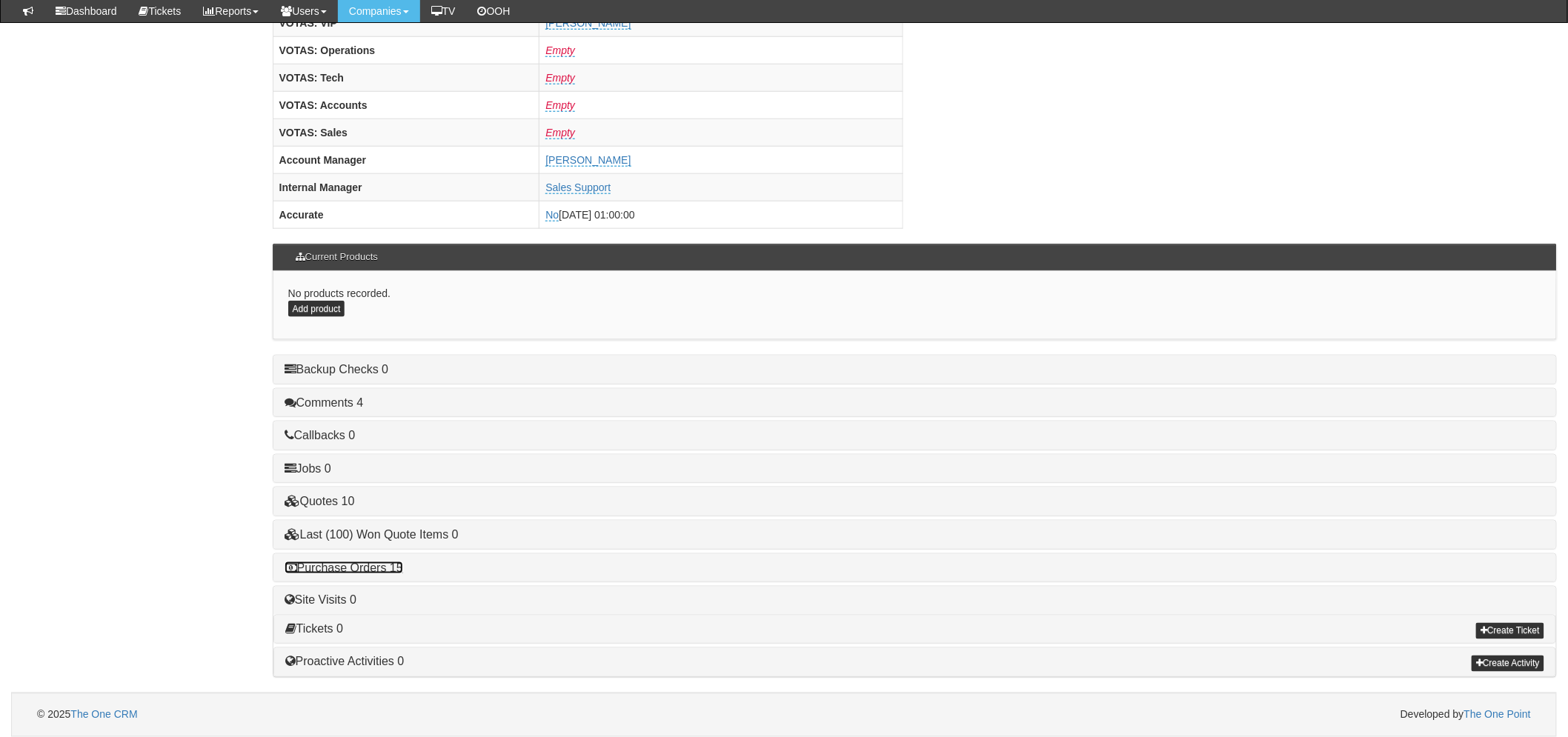
click at [392, 571] on link "Purchase Orders 15" at bounding box center [344, 568] width 119 height 13
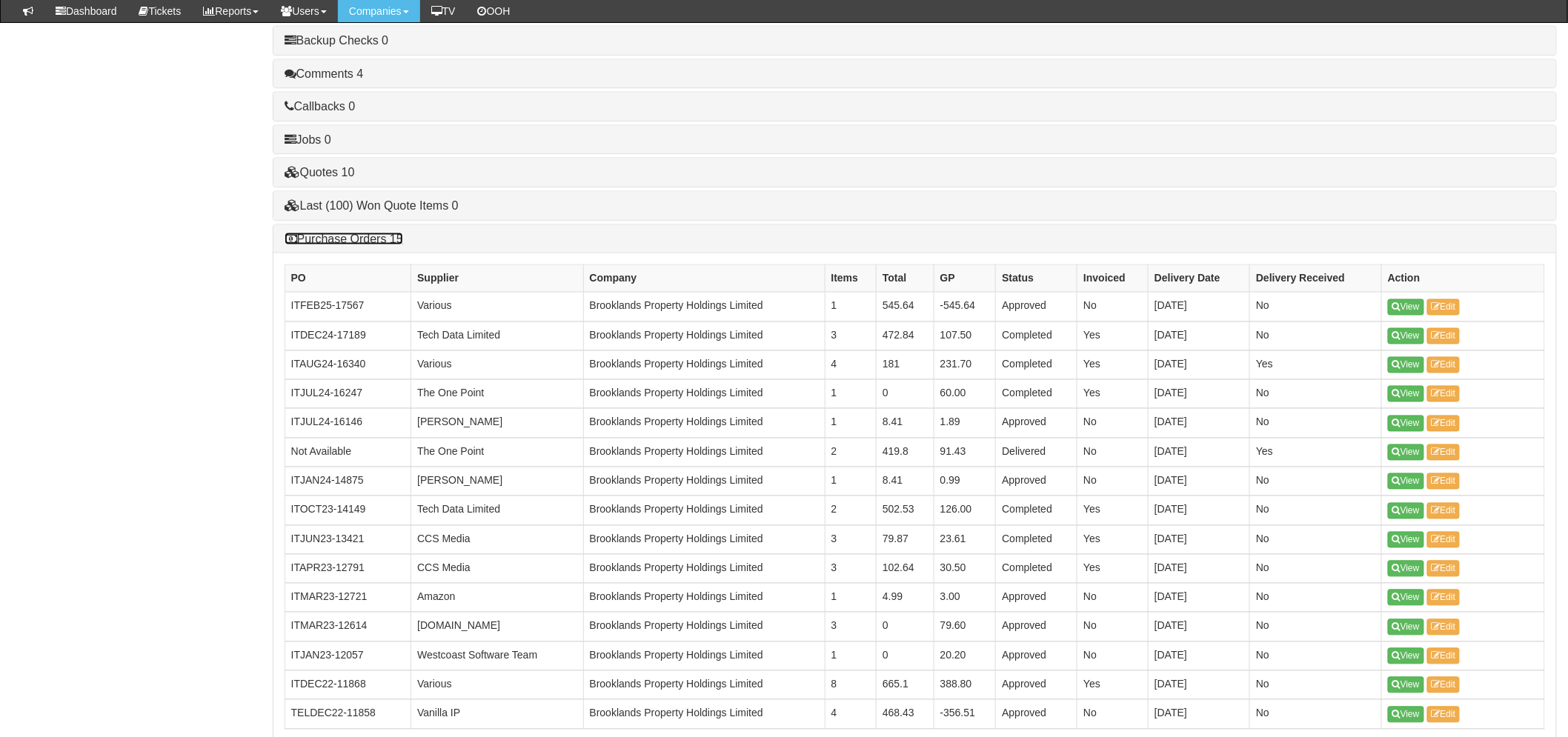
scroll to position [913, 0]
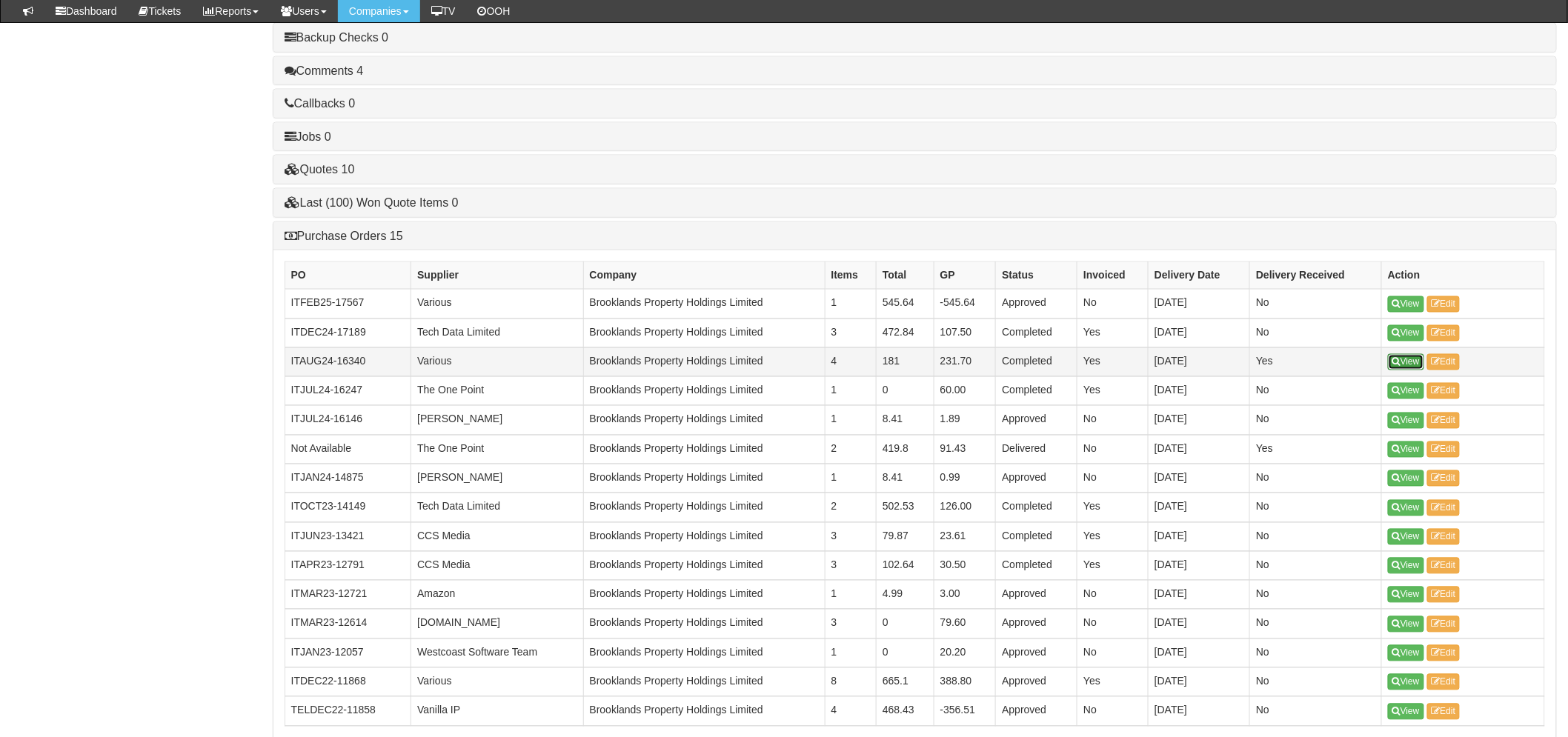
click at [1408, 363] on link "View" at bounding box center [1406, 362] width 37 height 16
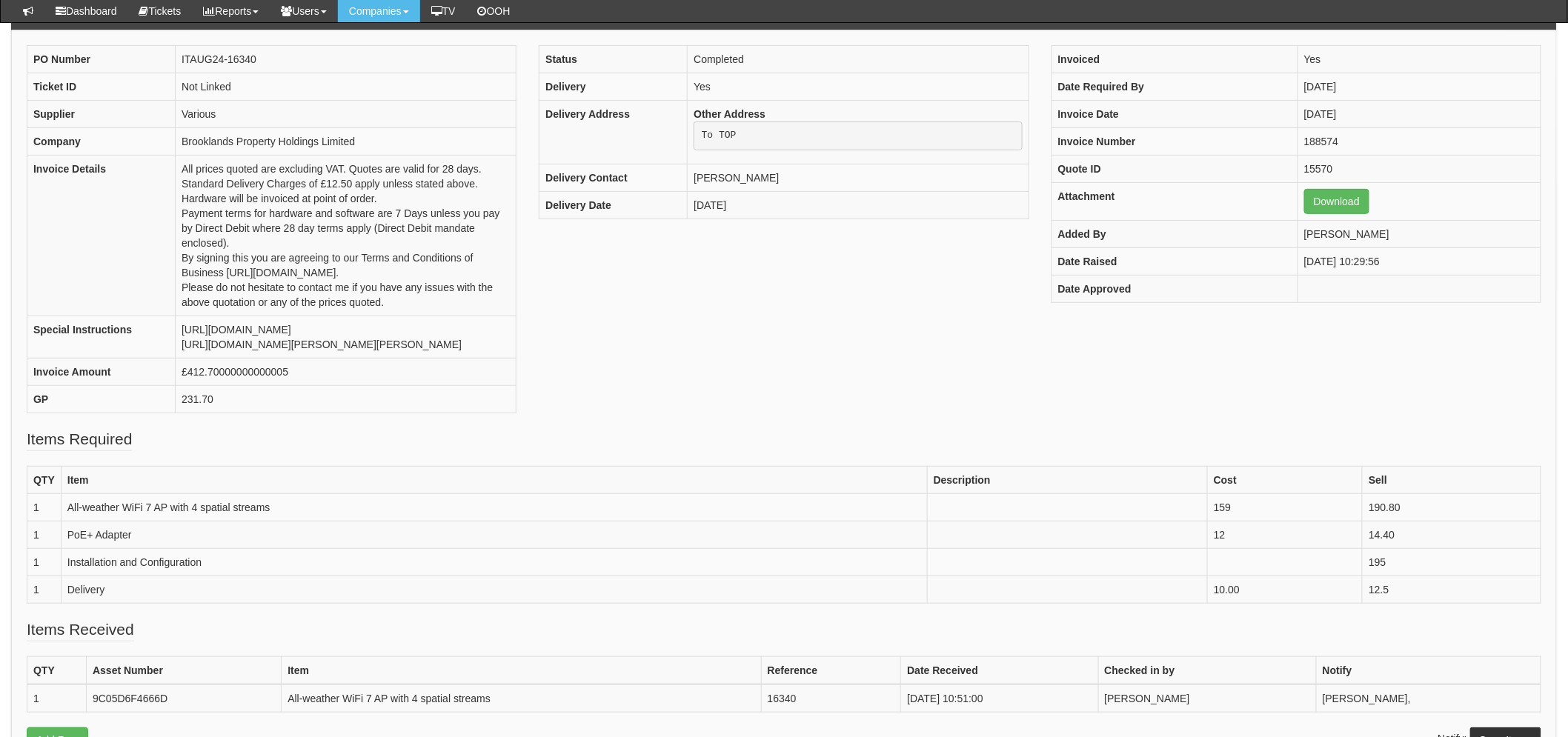
scroll to position [164, 0]
click at [1313, 212] on link "Download" at bounding box center [1337, 202] width 65 height 25
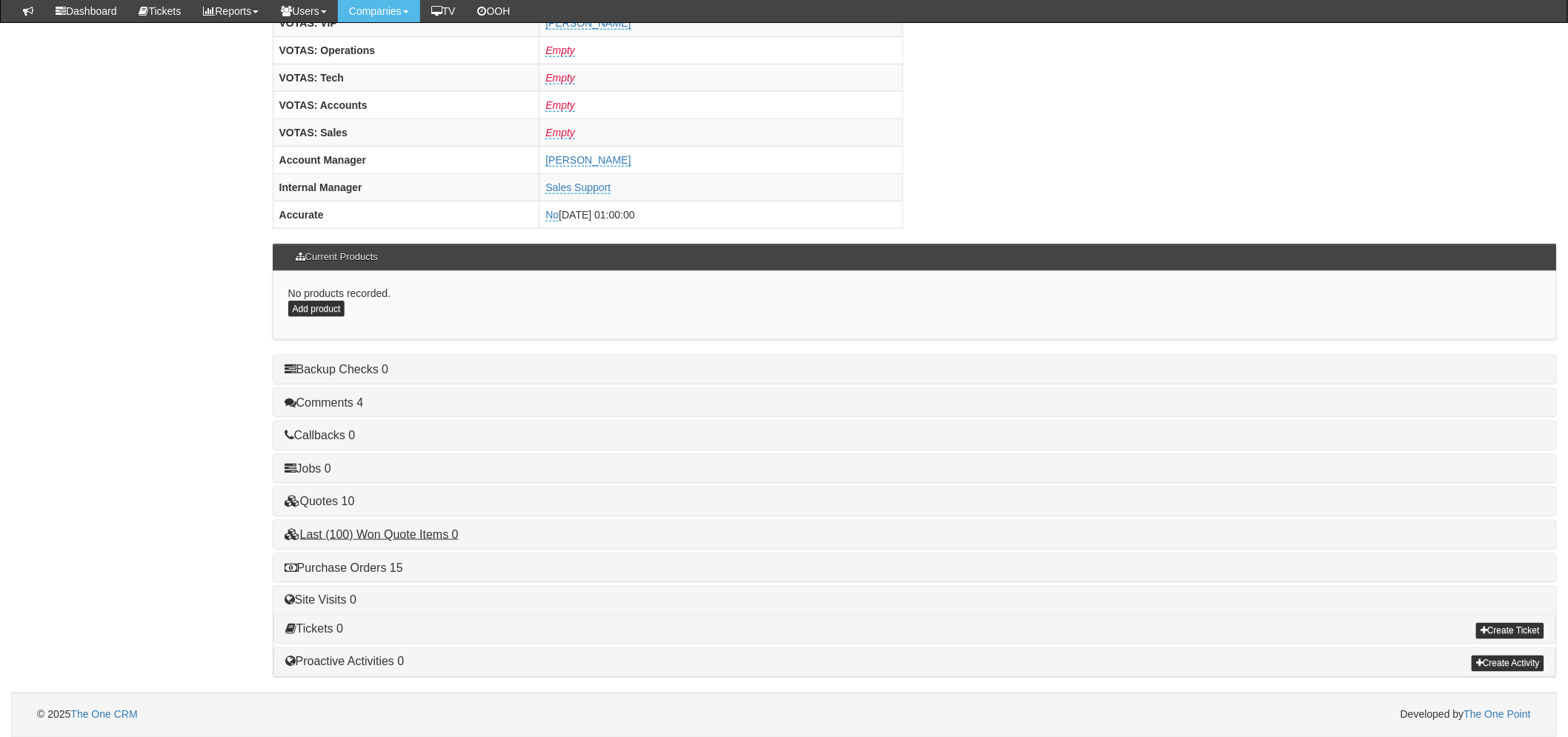
scroll to position [583, 0]
drag, startPoint x: 366, startPoint y: 571, endPoint x: 379, endPoint y: 573, distance: 13.2
click at [366, 571] on link "Purchase Orders 15" at bounding box center [344, 568] width 119 height 13
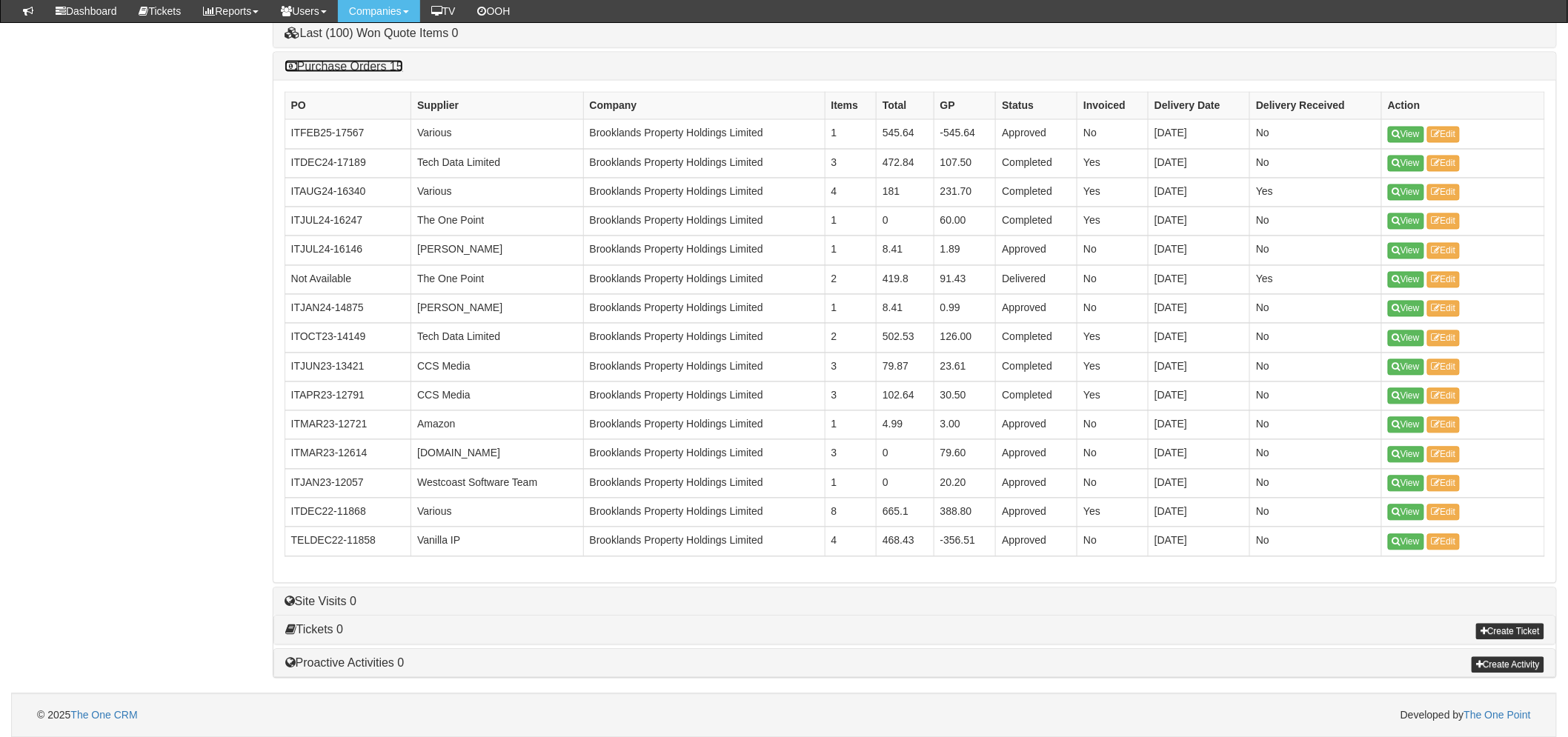
scroll to position [1086, 0]
click at [1402, 509] on link "View" at bounding box center [1406, 512] width 37 height 16
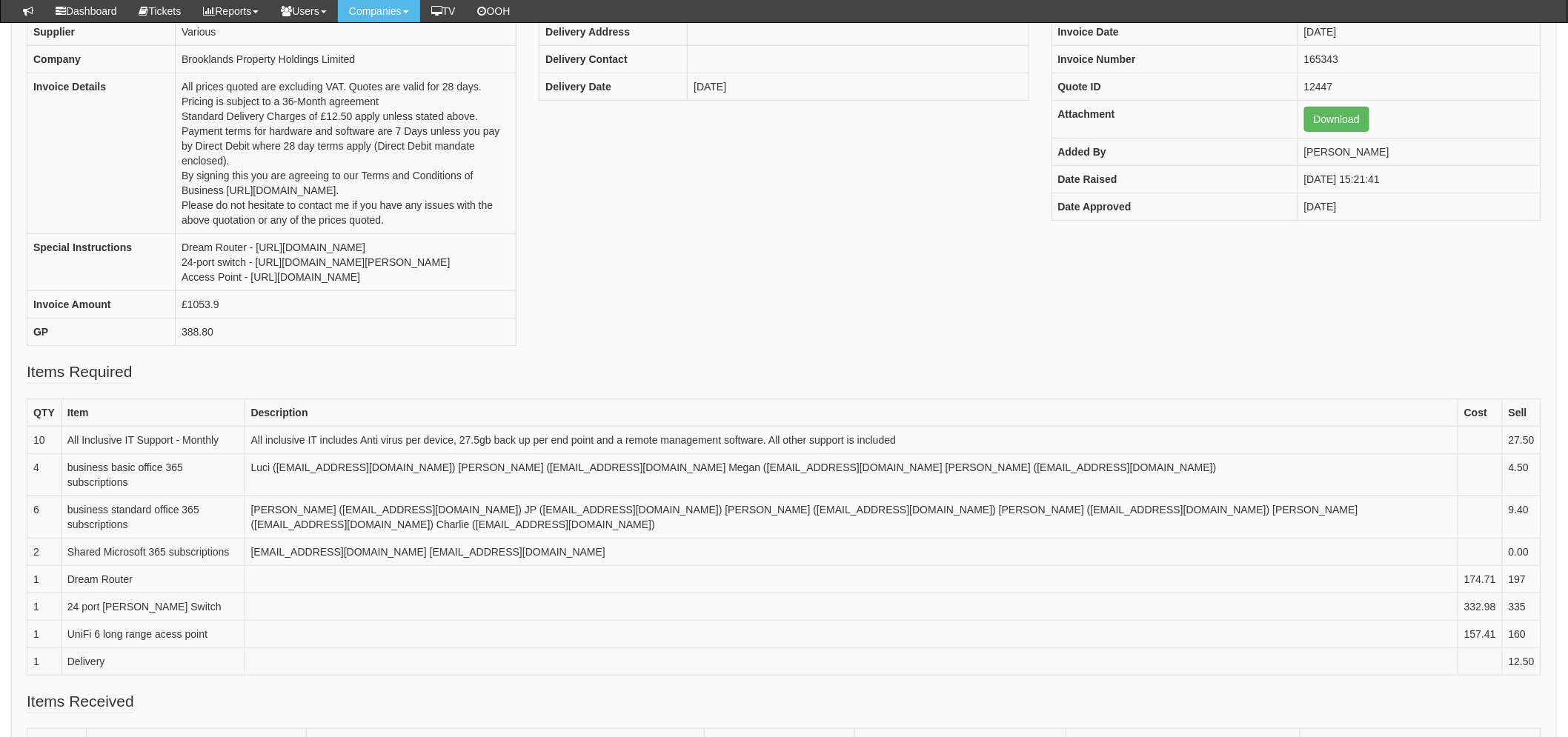
scroll to position [245, 0]
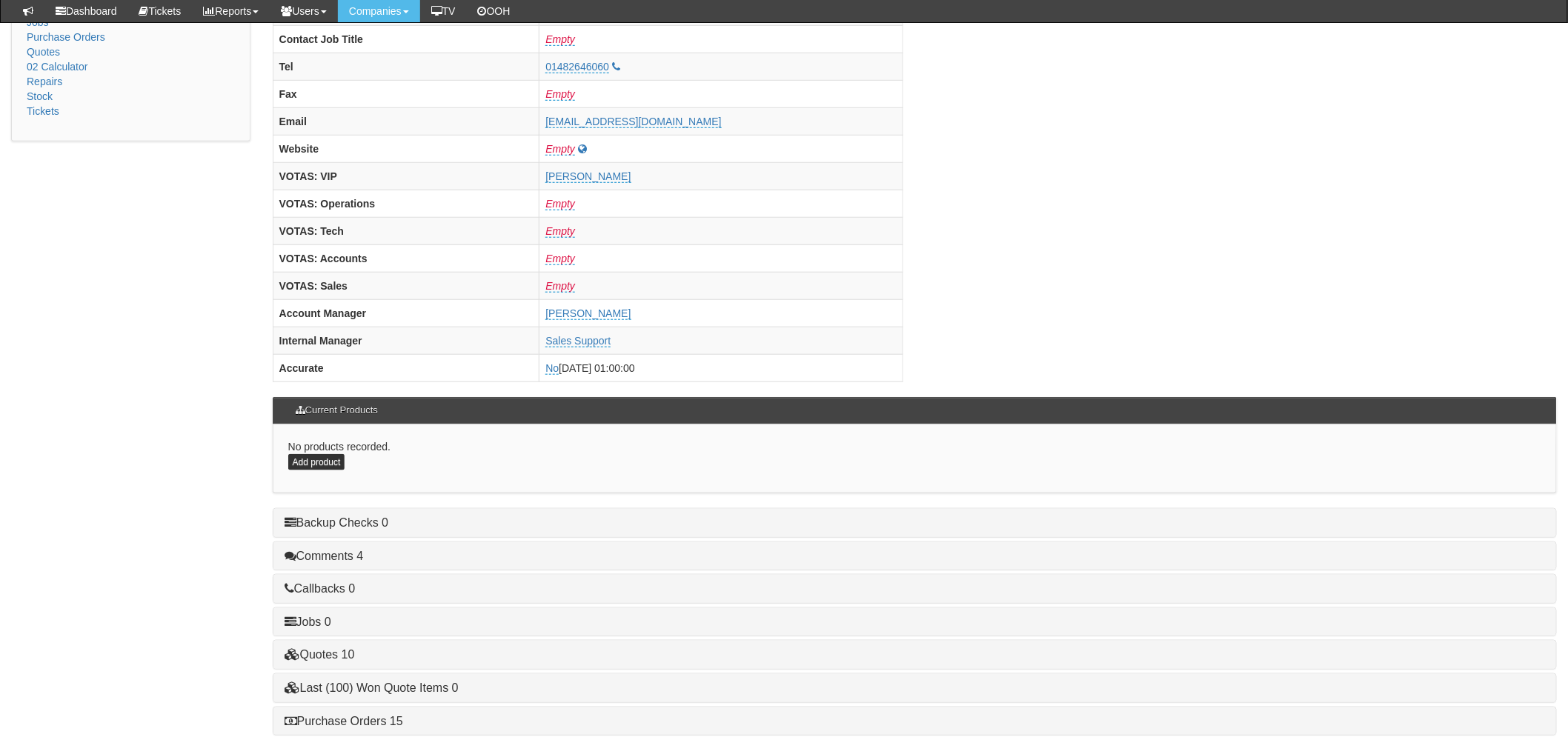
scroll to position [583, 0]
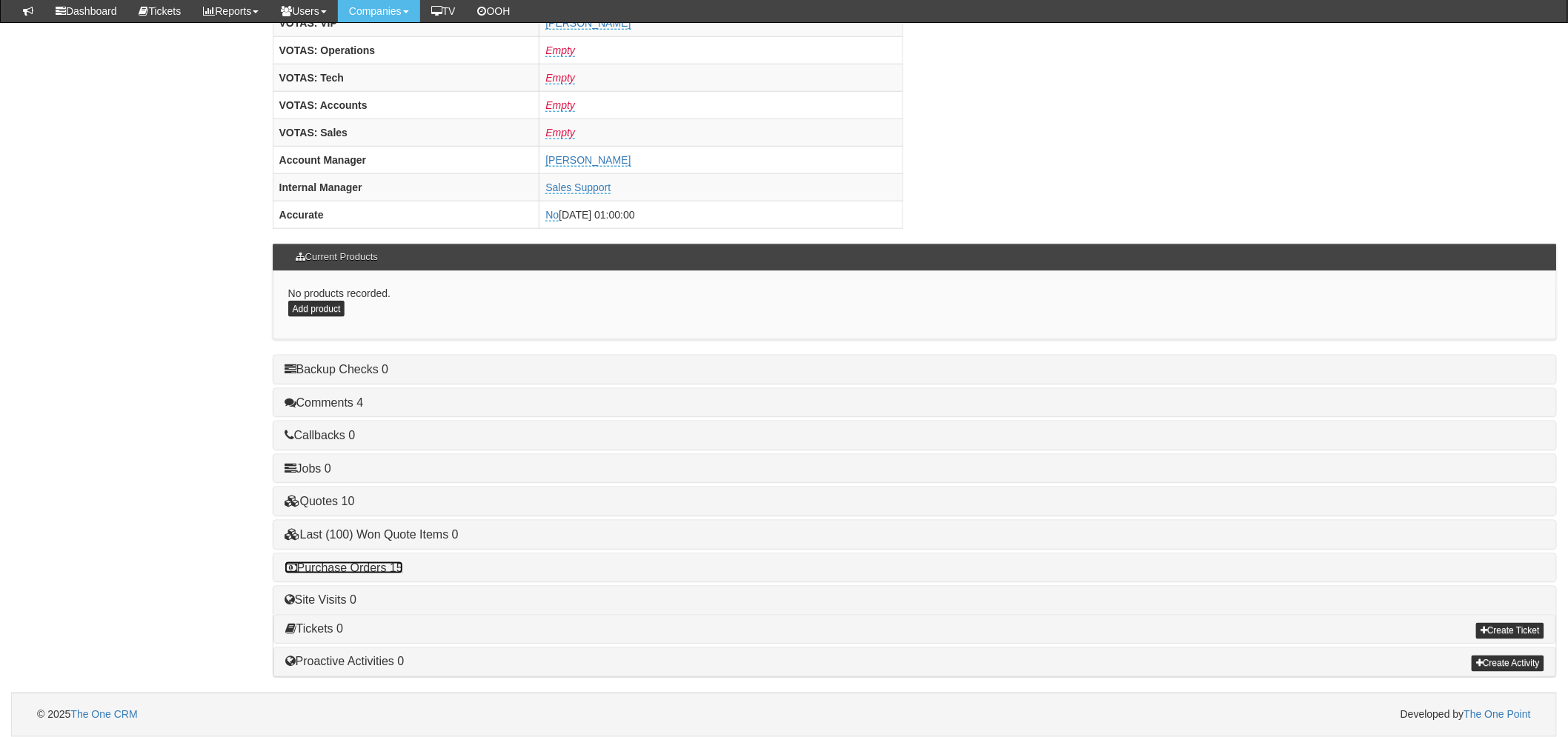
click at [342, 566] on link "Purchase Orders 15" at bounding box center [344, 568] width 119 height 13
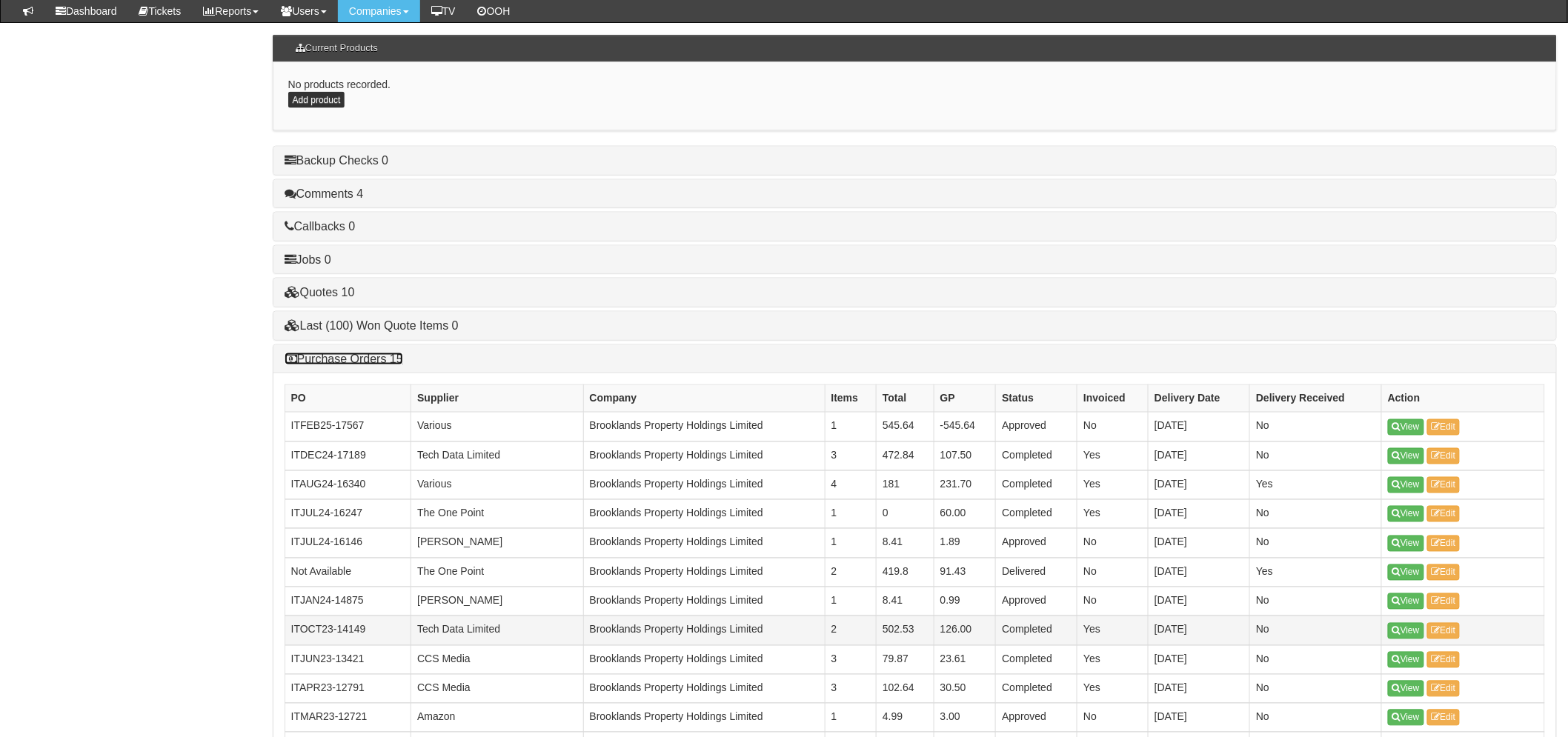
scroll to position [913, 0]
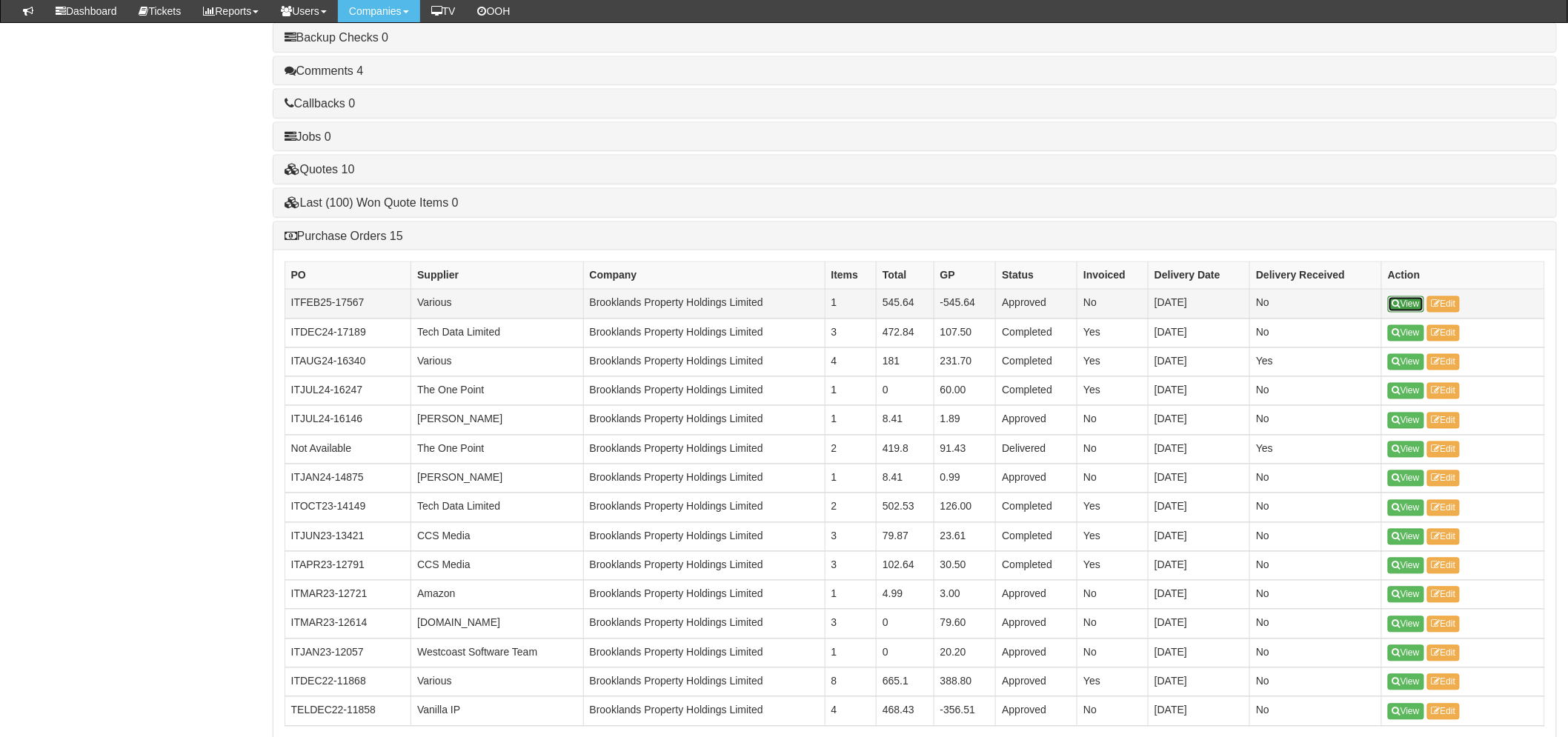
click at [1416, 304] on link "View" at bounding box center [1406, 304] width 37 height 16
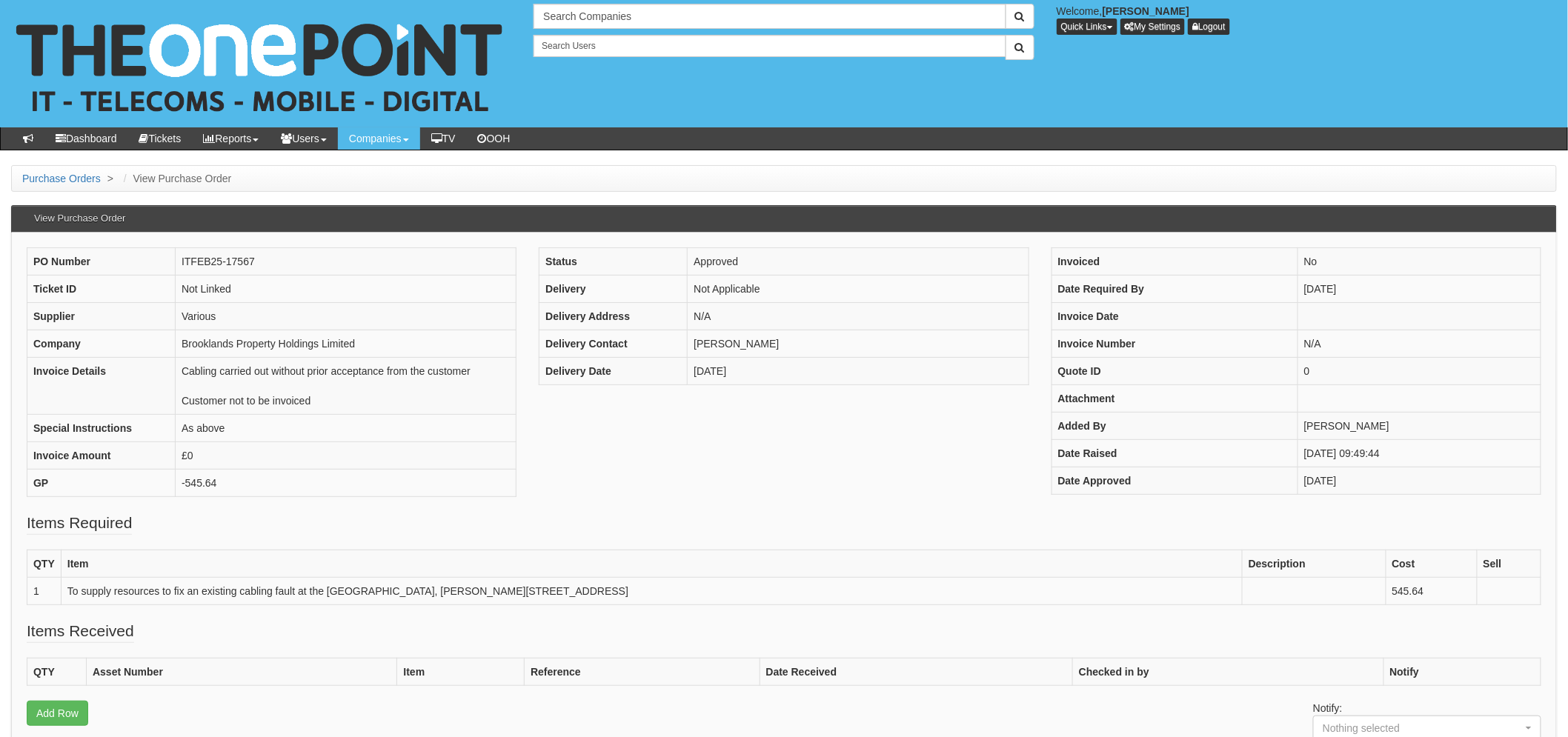
scroll to position [82, 0]
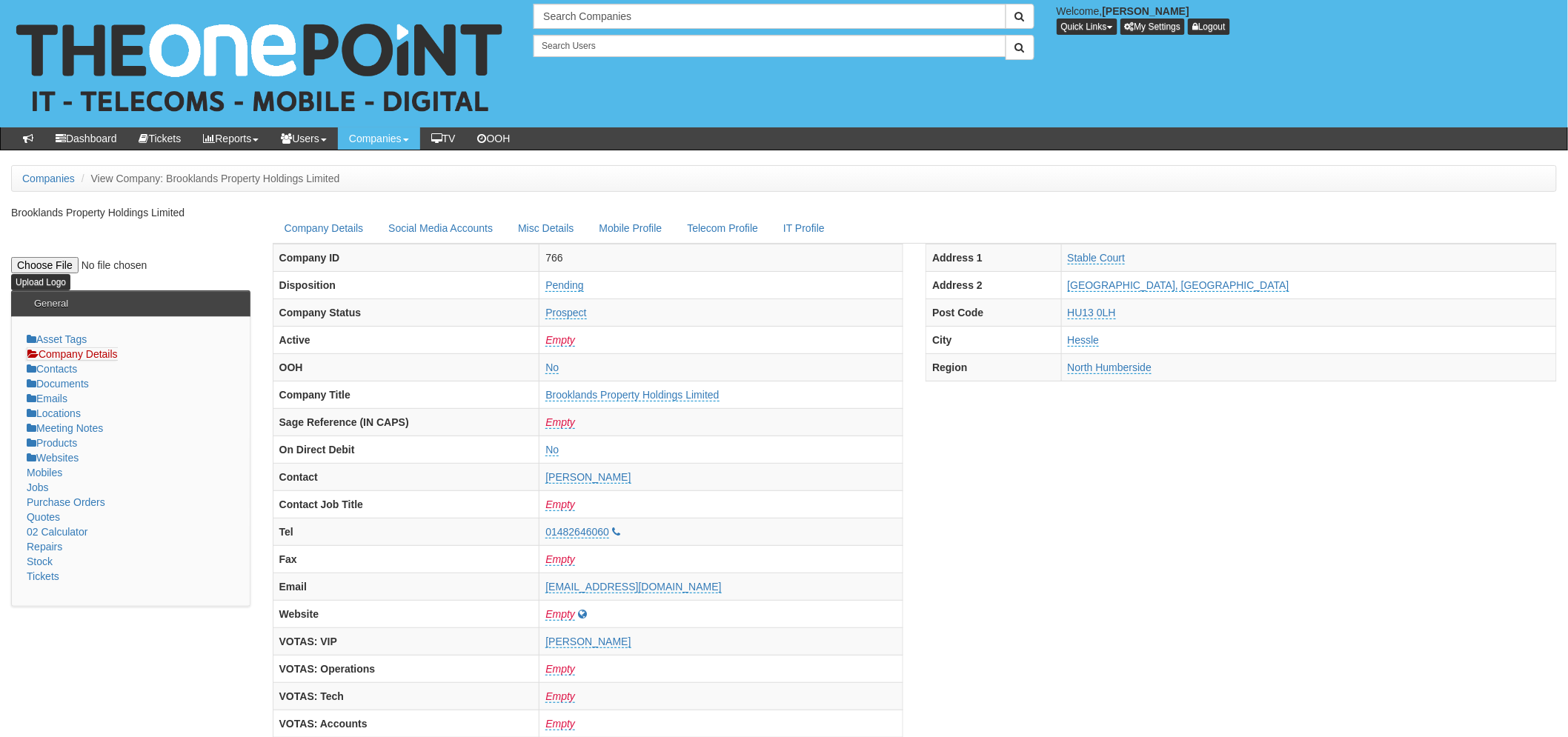
scroll to position [583, 0]
